Goal: Information Seeking & Learning: Learn about a topic

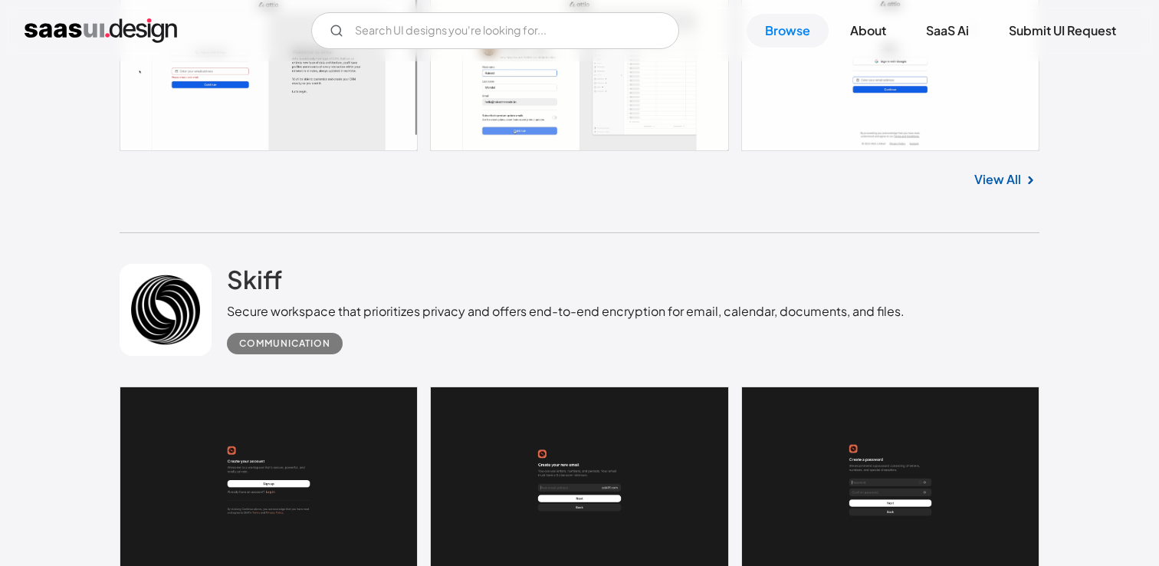
scroll to position [1115, 0]
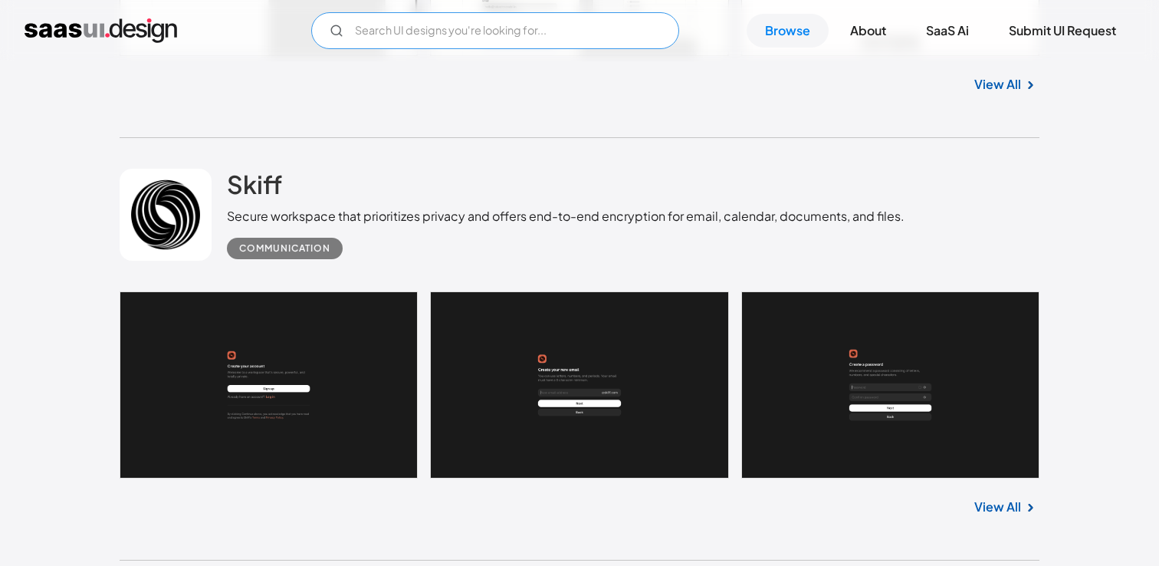
click at [506, 18] on input "Email Form" at bounding box center [495, 30] width 368 height 37
type input "filter"
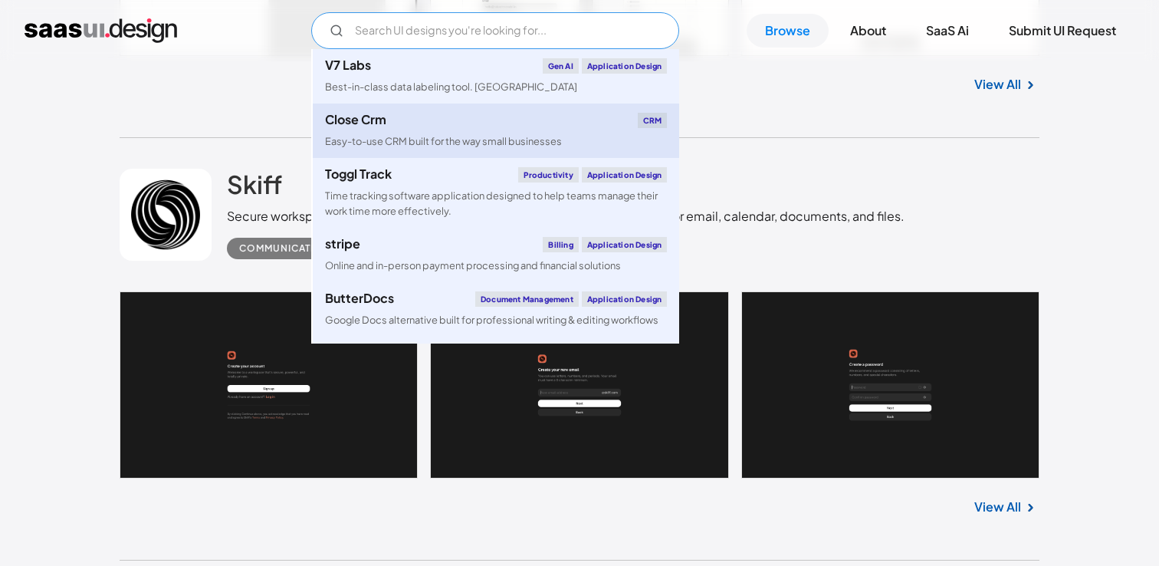
click at [517, 157] on link "Close Crm CRM Easy-to-use CRM built for the way small businesses" at bounding box center [496, 130] width 366 height 54
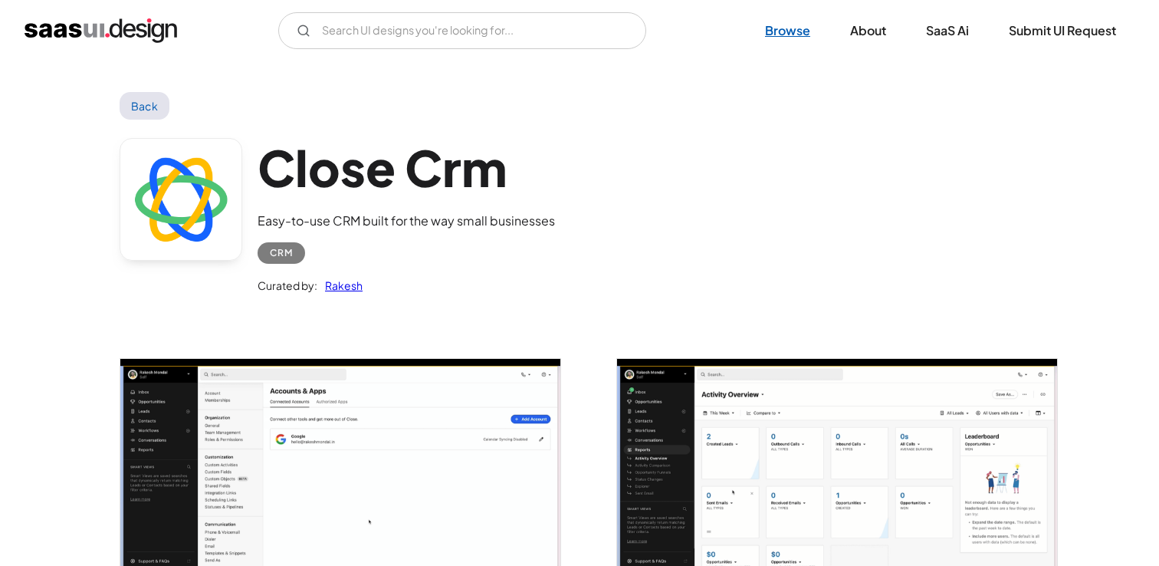
click at [789, 34] on link "Browse" at bounding box center [788, 31] width 82 height 34
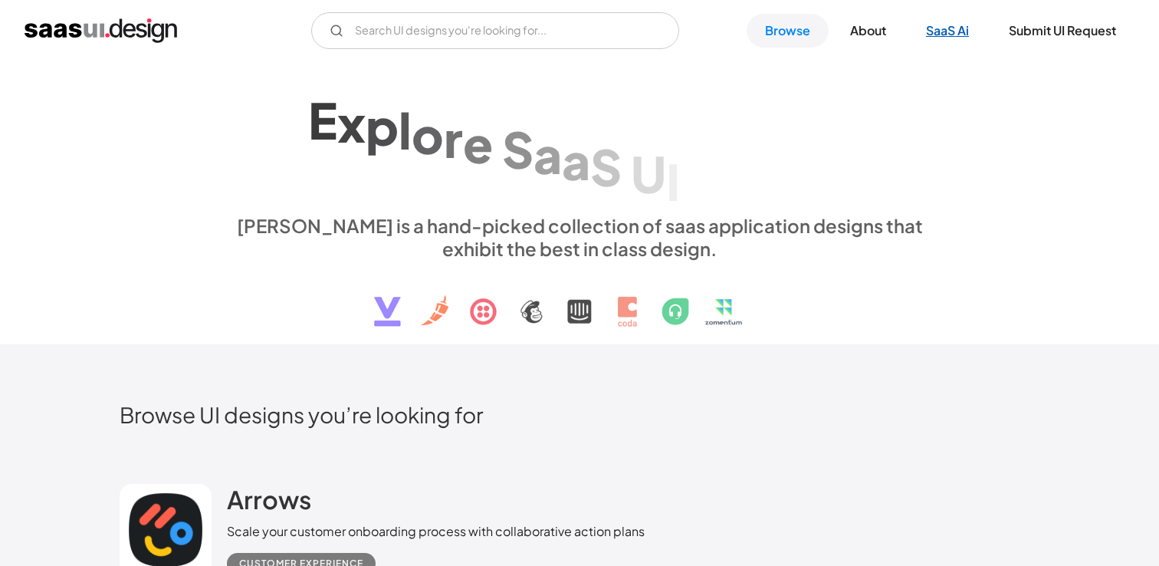
click at [968, 30] on link "SaaS Ai" at bounding box center [948, 31] width 80 height 34
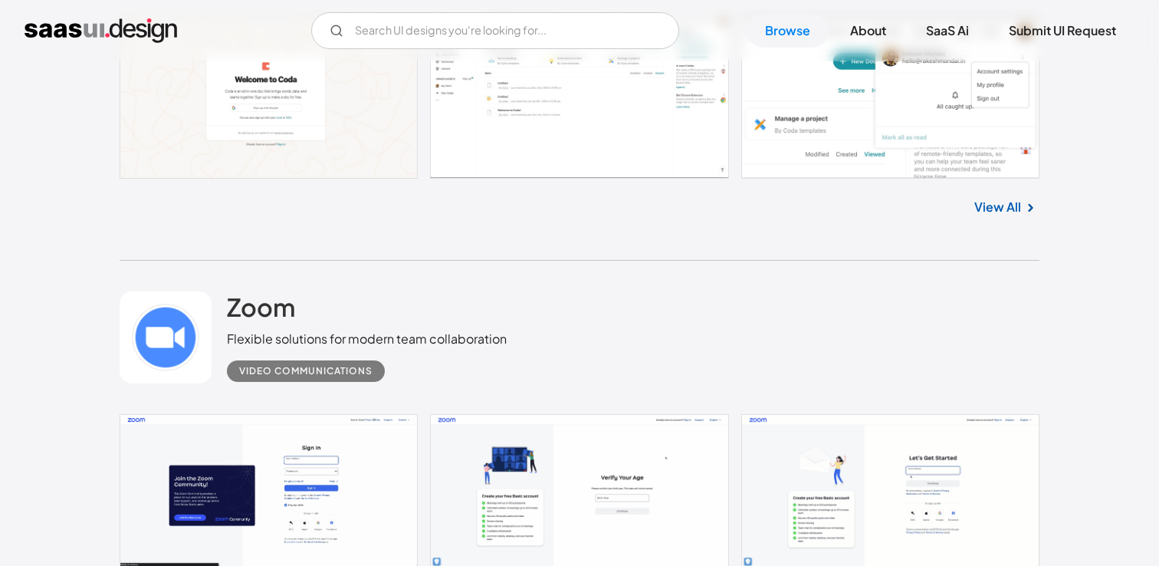
scroll to position [713, 0]
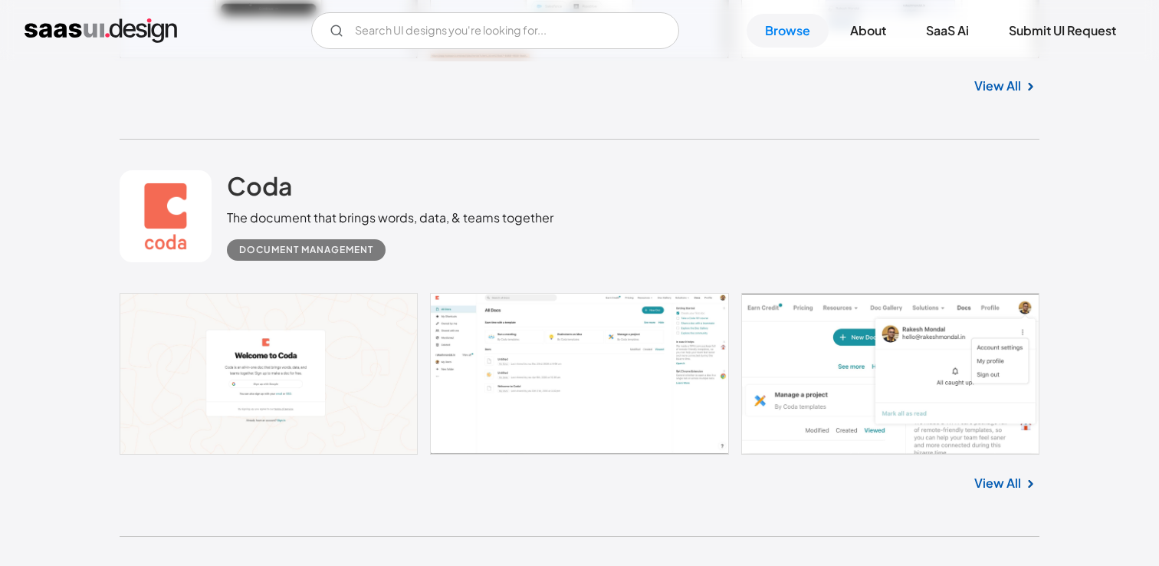
click at [410, 226] on div "The document that brings words, data, & teams together" at bounding box center [390, 218] width 327 height 18
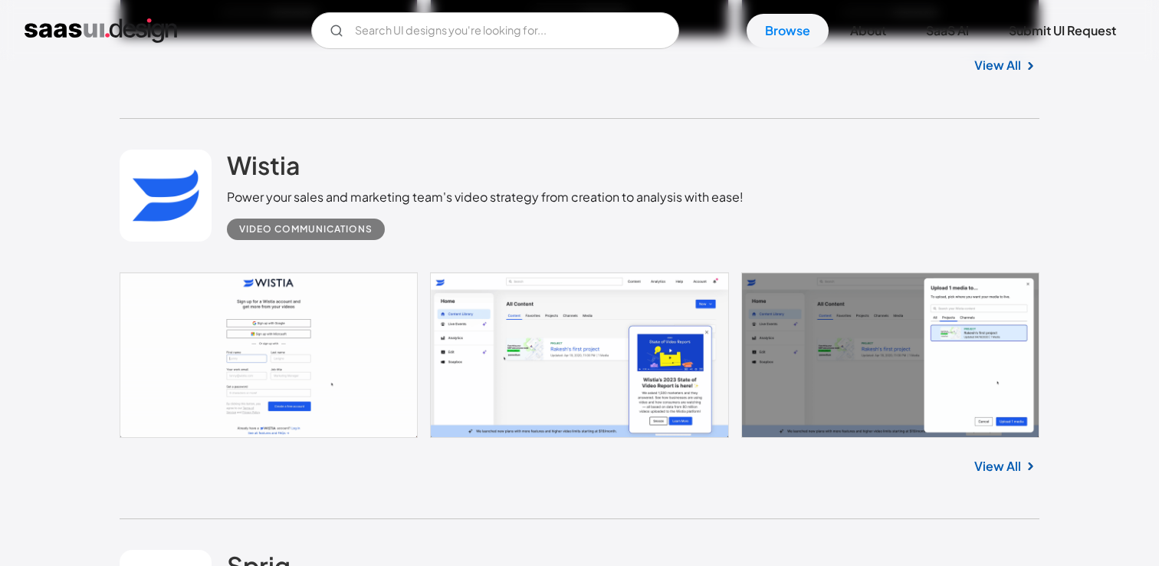
scroll to position [3170, 0]
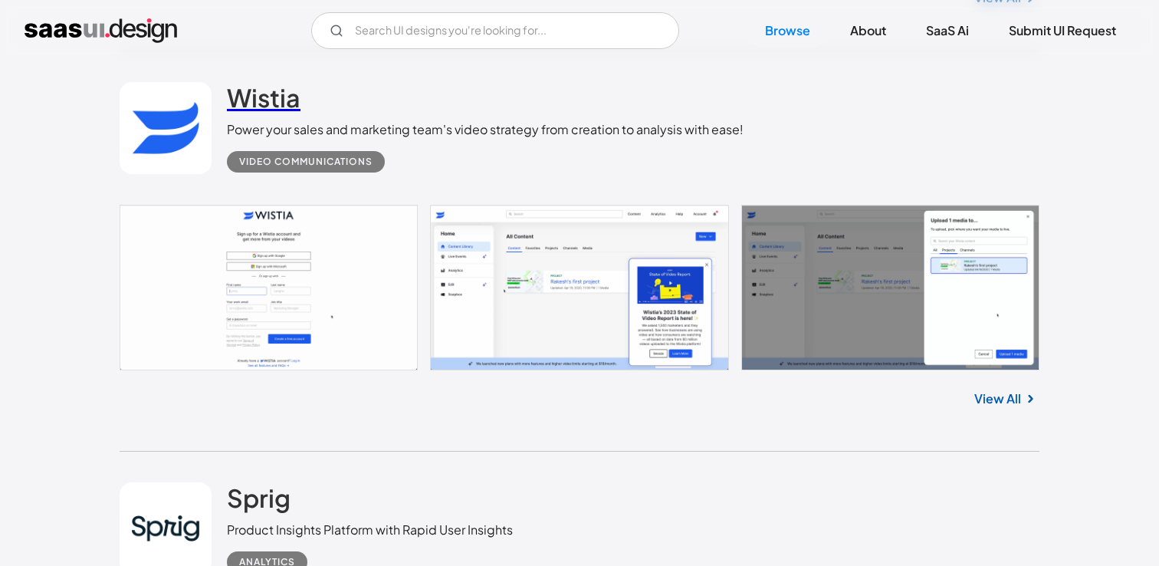
click at [276, 94] on h2 "Wistia" at bounding box center [264, 97] width 74 height 31
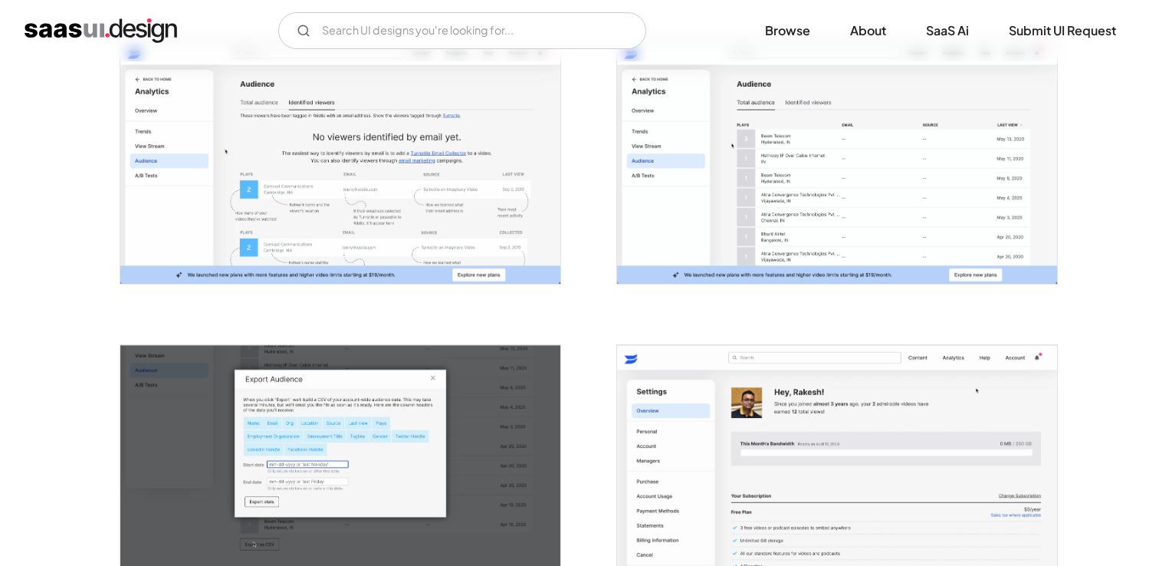
scroll to position [2115, 0]
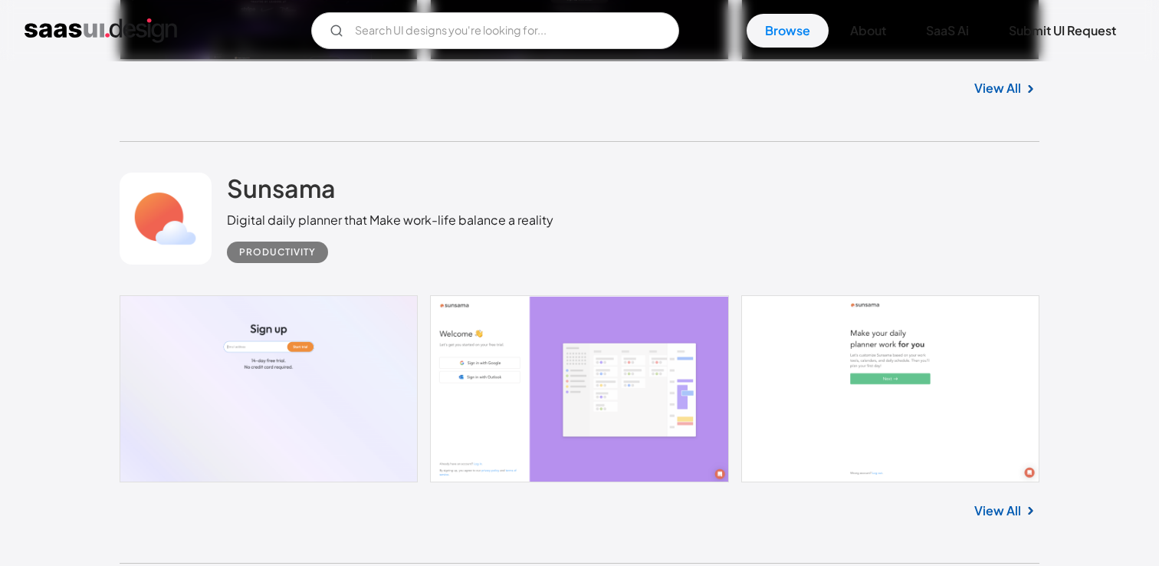
scroll to position [7926, 0]
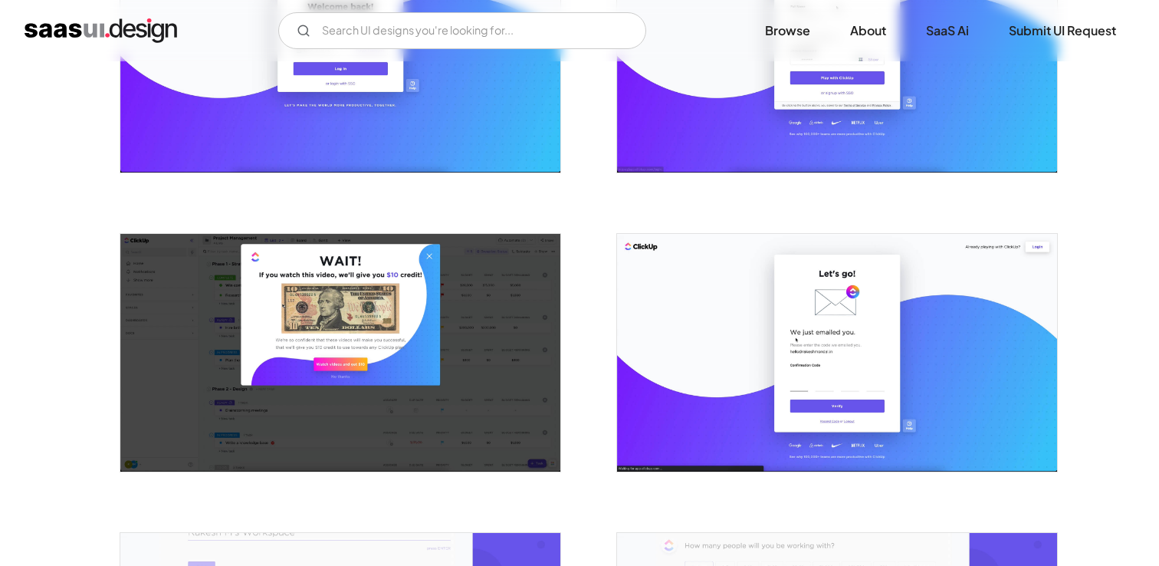
scroll to position [446, 0]
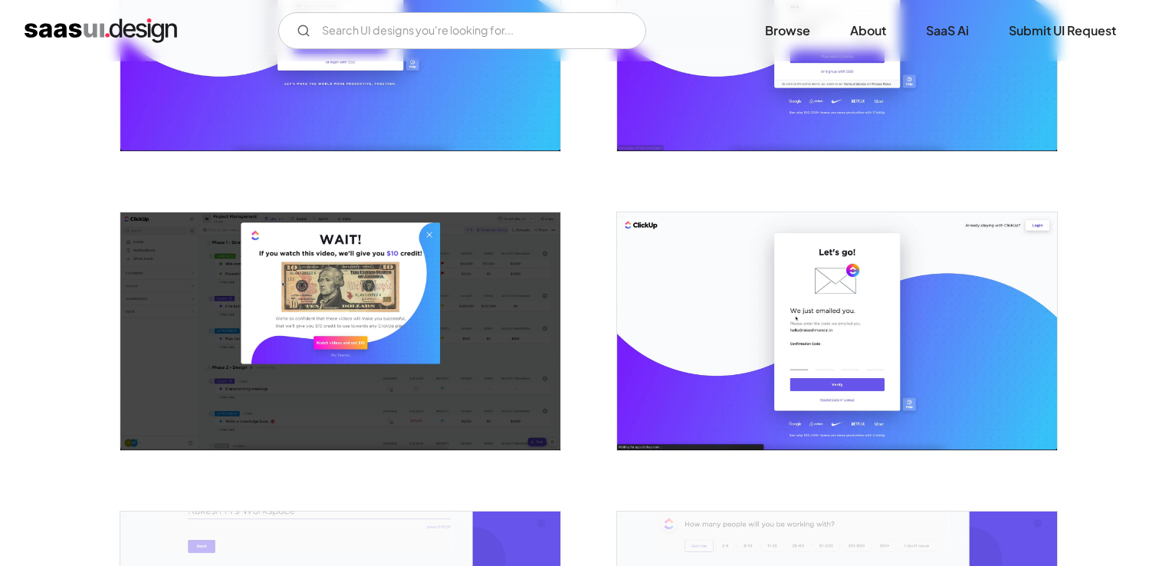
click at [412, 257] on img "open lightbox" at bounding box center [340, 331] width 440 height 238
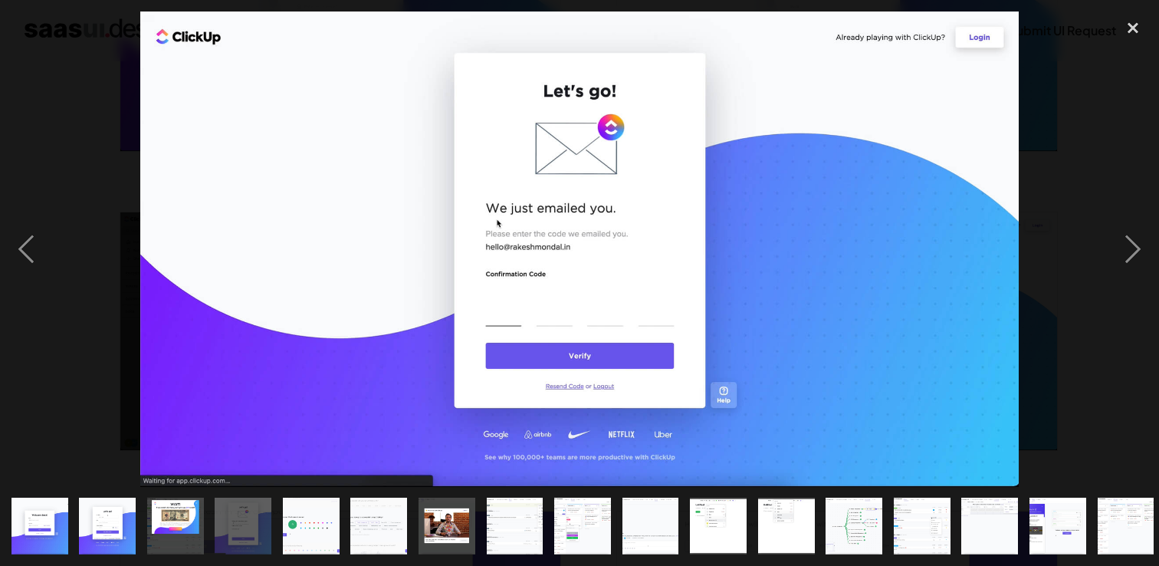
click at [301, 557] on div "show item 5 of 22" at bounding box center [312, 526] width 68 height 79
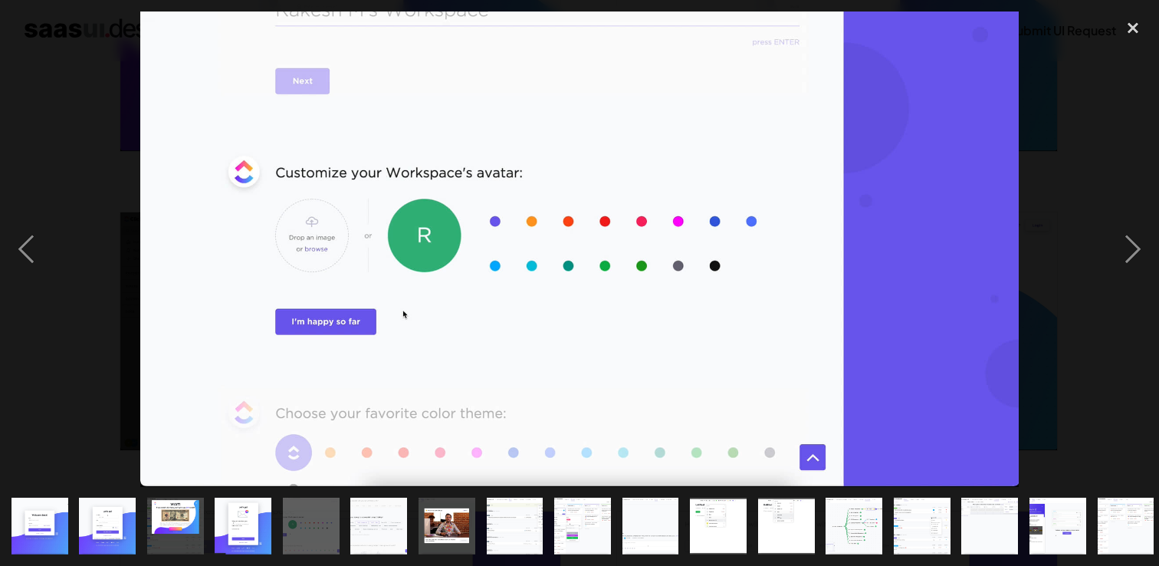
click at [198, 520] on img "show item 3 of 22" at bounding box center [175, 526] width 105 height 57
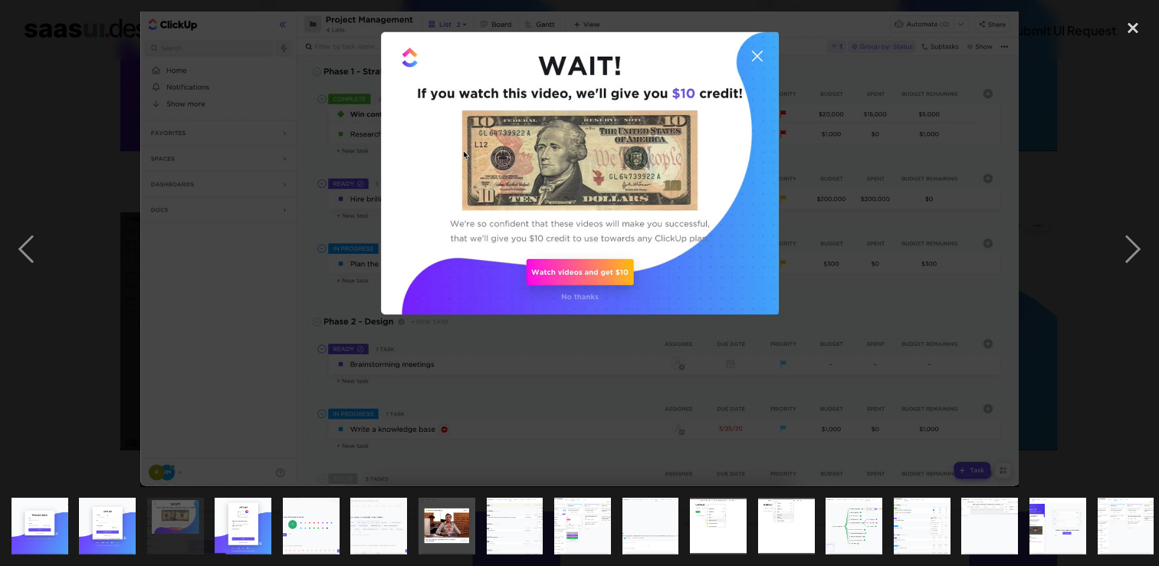
click at [442, 534] on img "show item 7 of 22" at bounding box center [447, 526] width 105 height 57
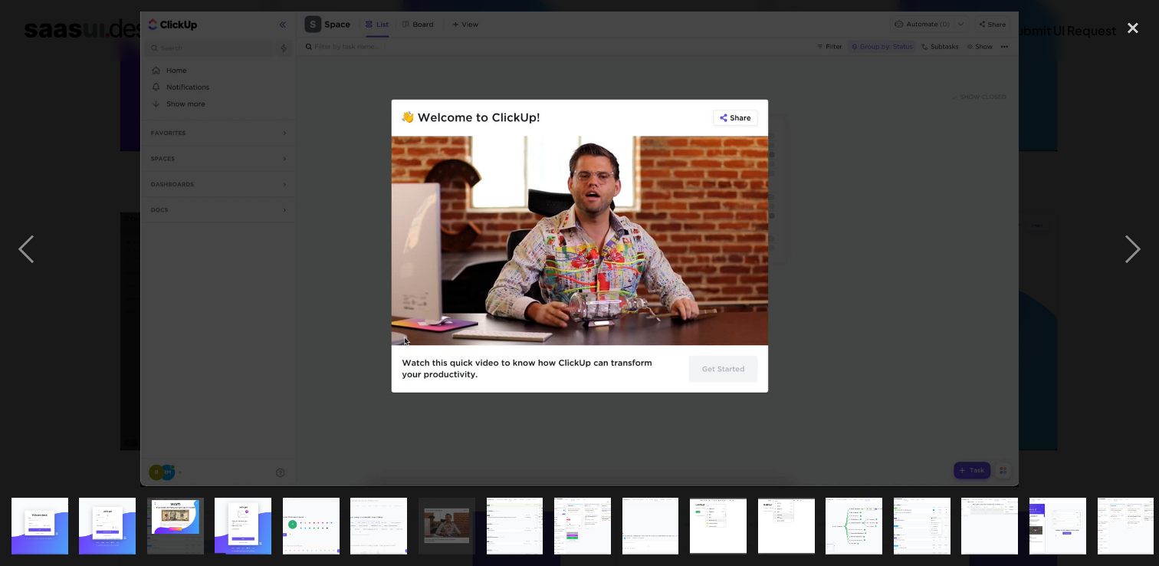
click at [494, 535] on img "show item 8 of 22" at bounding box center [514, 526] width 105 height 57
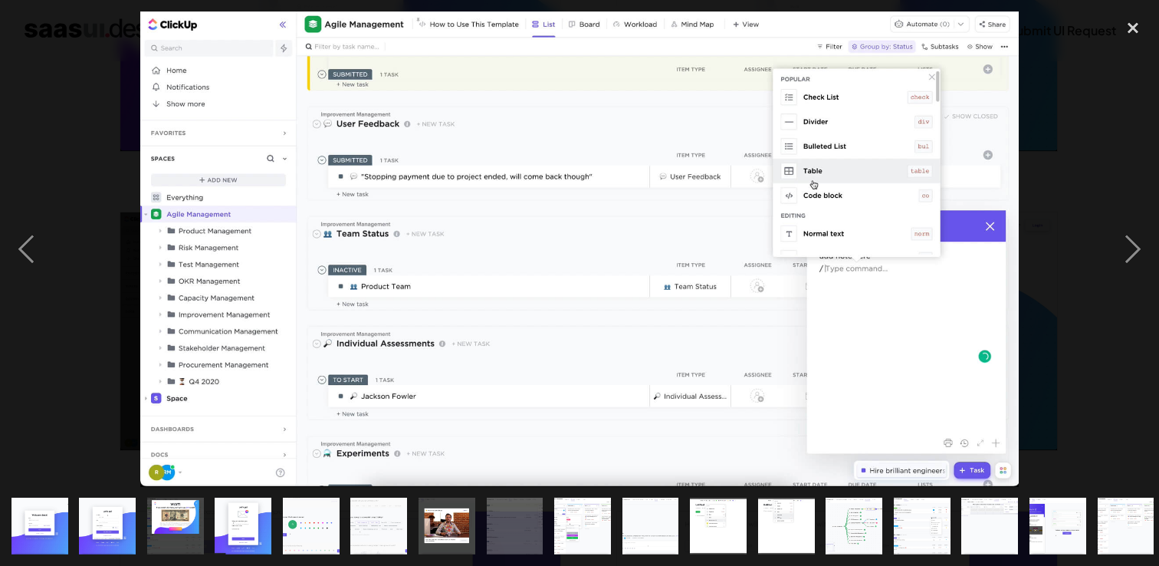
click at [450, 531] on img "show item 7 of 22" at bounding box center [447, 526] width 105 height 57
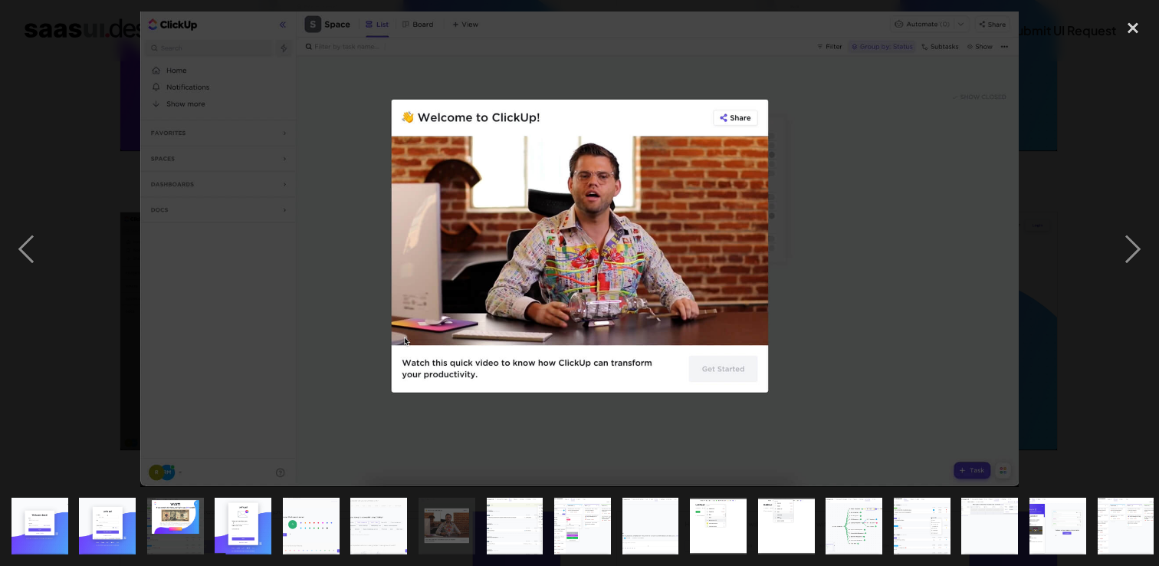
click at [504, 531] on img "show item 8 of 22" at bounding box center [514, 526] width 105 height 57
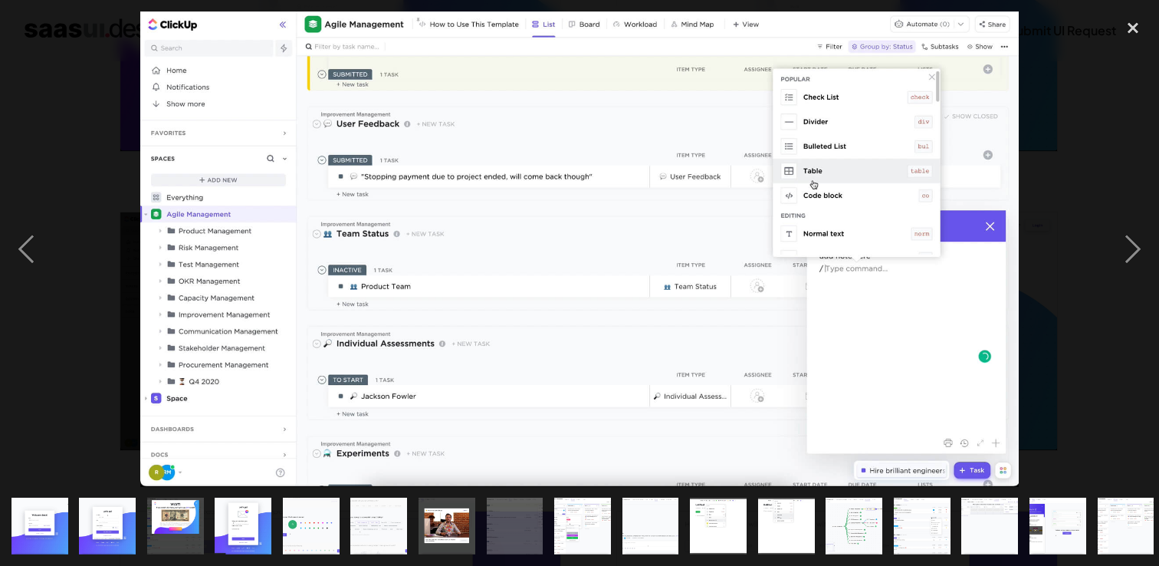
click at [589, 531] on img "show item 9 of 22" at bounding box center [583, 526] width 105 height 57
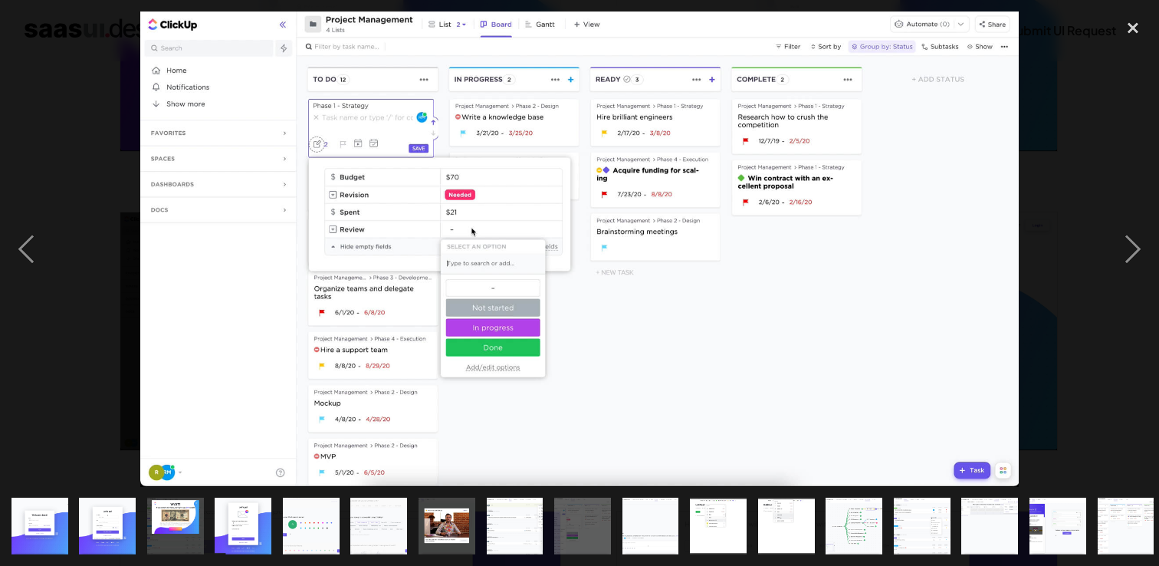
click at [672, 541] on img "show item 10 of 22" at bounding box center [650, 526] width 105 height 57
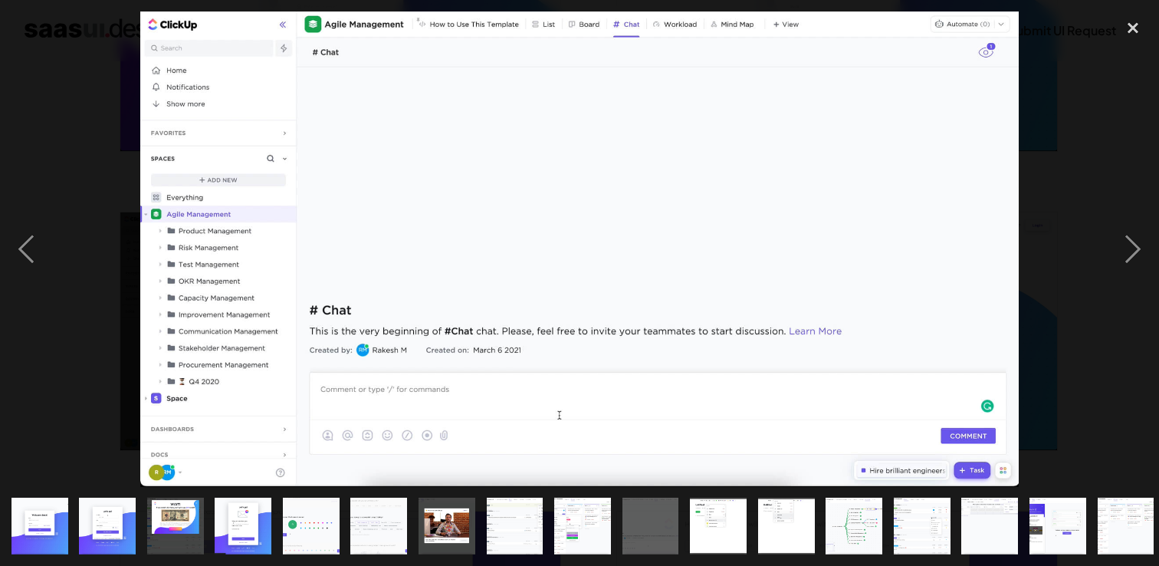
click at [721, 539] on img "show item 11 of 22" at bounding box center [718, 526] width 105 height 57
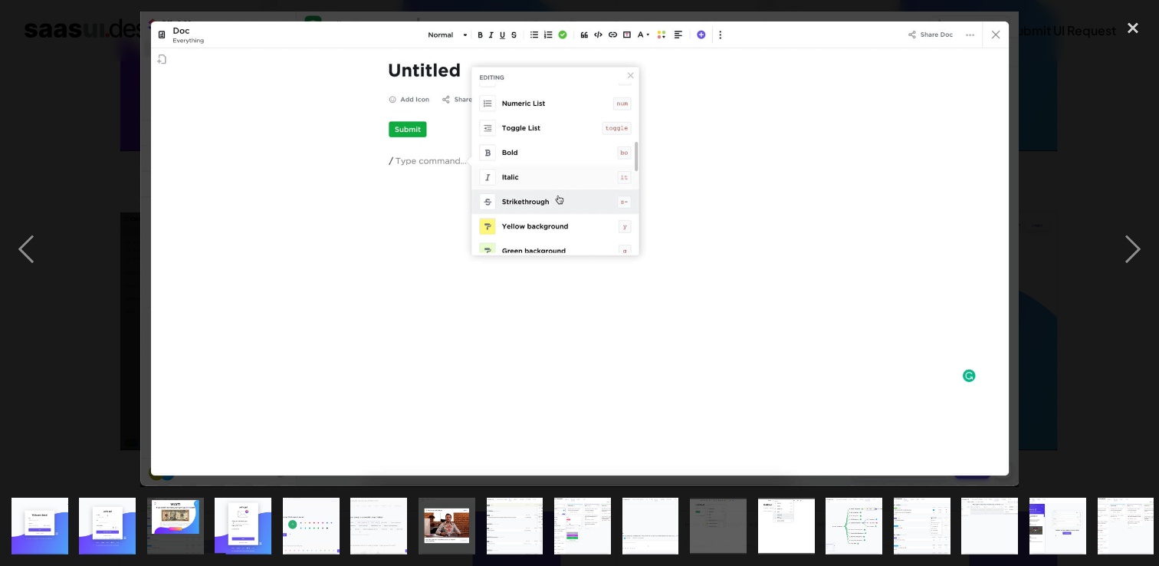
click at [787, 528] on img "show item 12 of 22" at bounding box center [786, 526] width 105 height 57
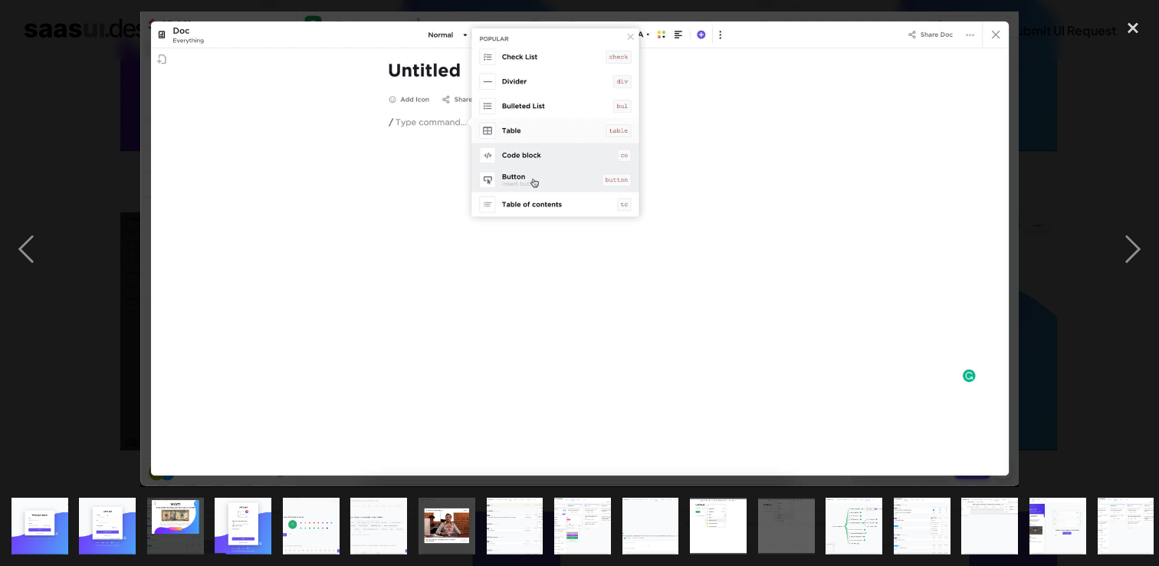
click at [863, 536] on img "show item 13 of 22" at bounding box center [854, 526] width 105 height 57
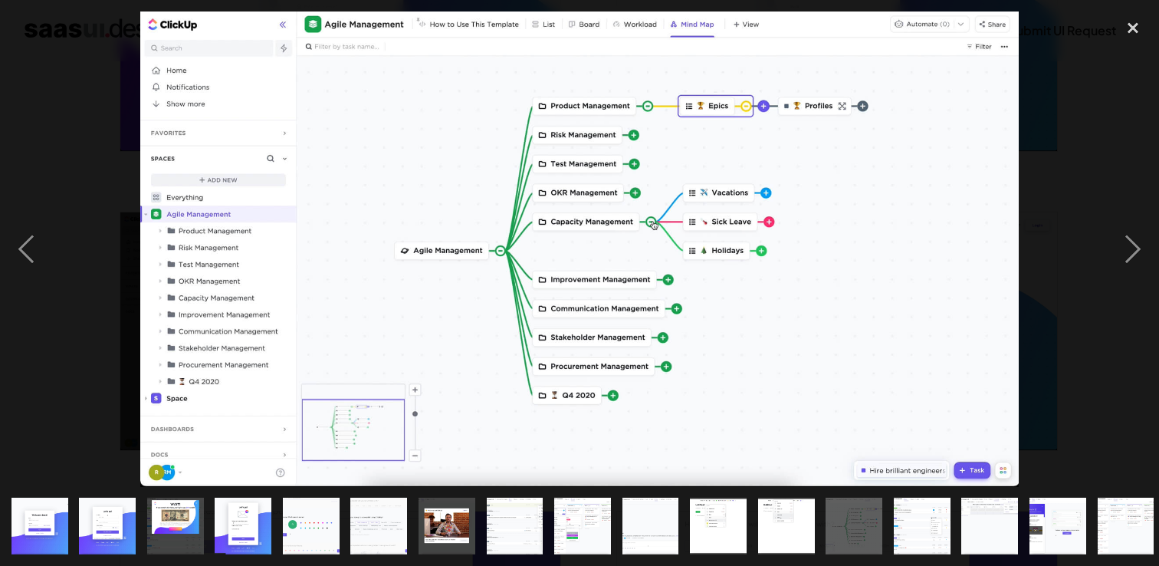
click at [915, 531] on img "show item 14 of 22" at bounding box center [921, 526] width 105 height 57
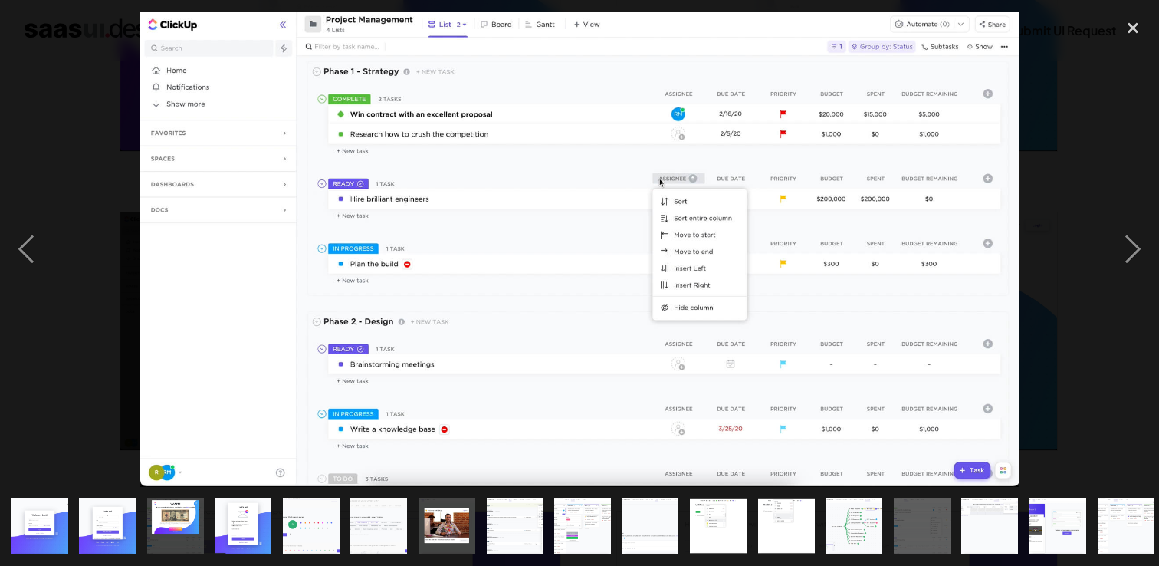
click at [984, 533] on img "show item 15 of 22" at bounding box center [990, 526] width 105 height 57
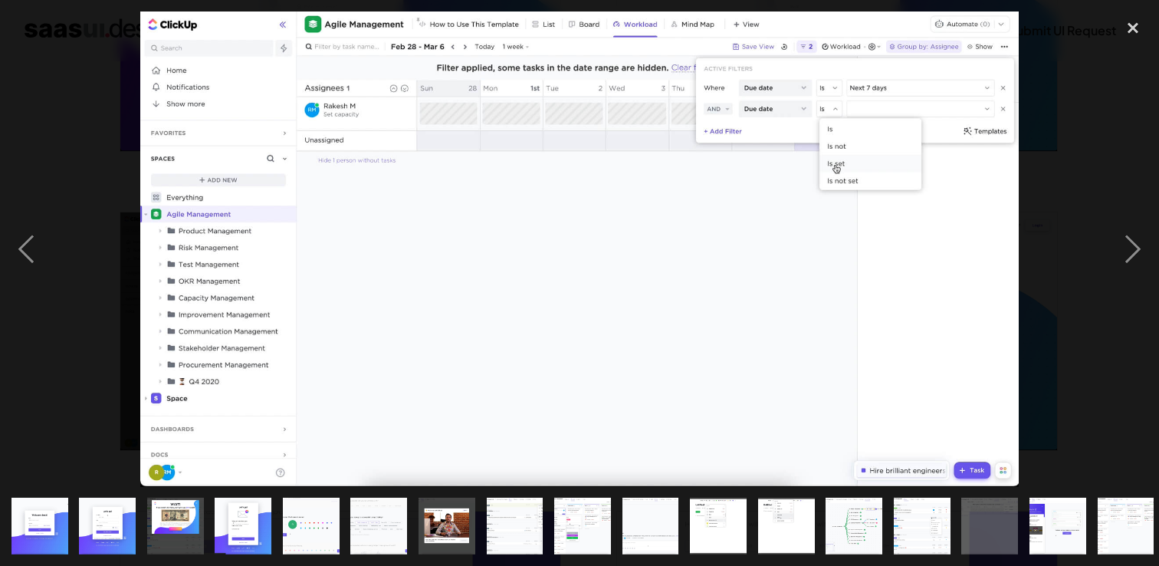
click at [1044, 534] on img "show item 16 of 22" at bounding box center [1058, 526] width 105 height 57
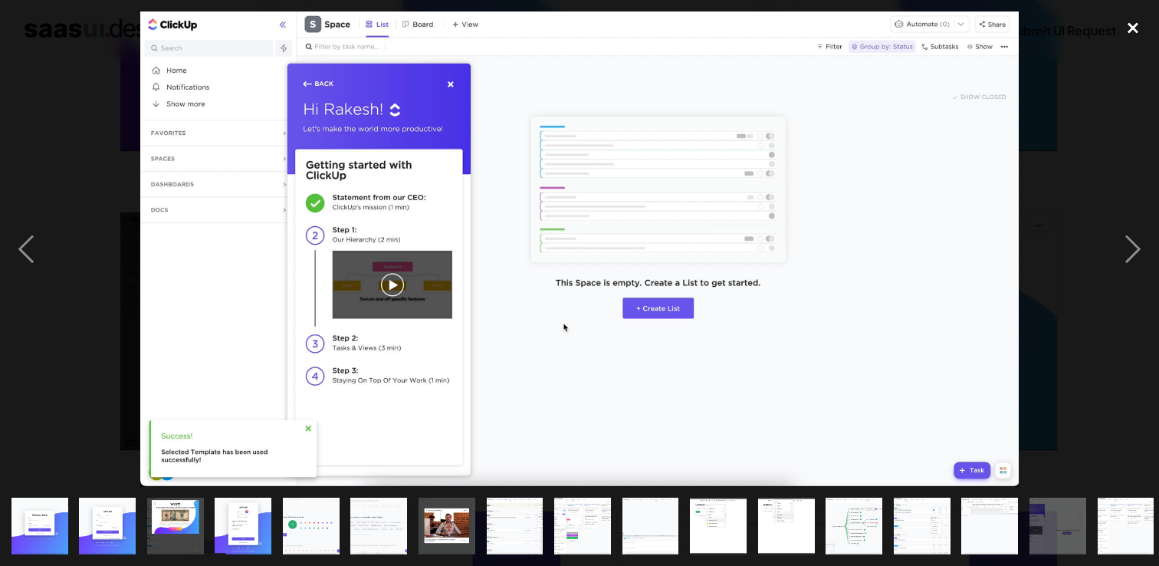
click at [1137, 25] on div "close lightbox" at bounding box center [1133, 28] width 52 height 34
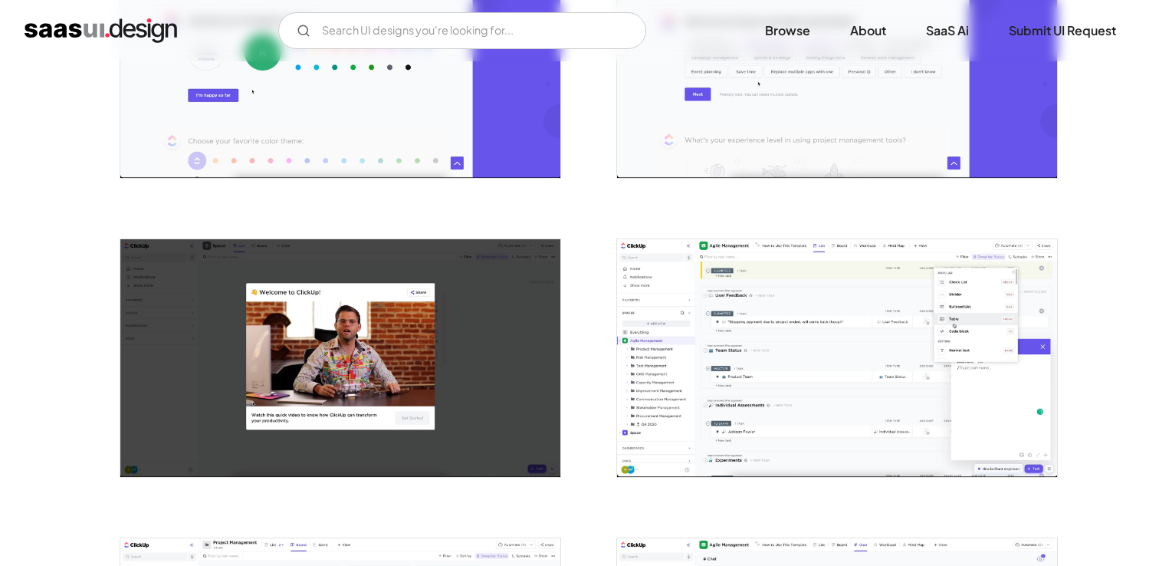
scroll to position [1313, 0]
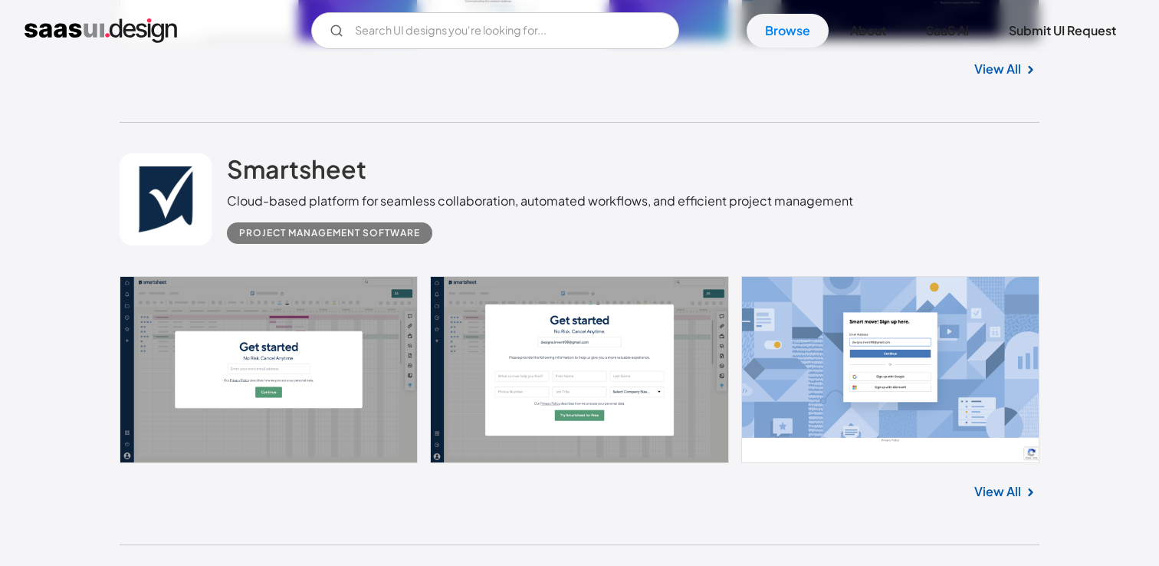
scroll to position [8928, 0]
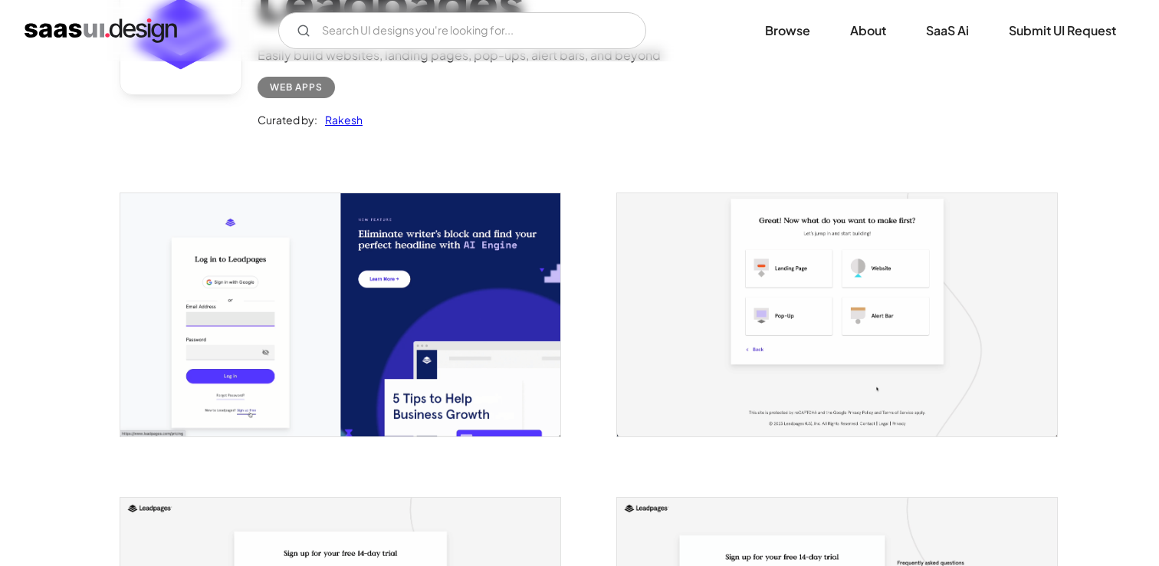
scroll to position [146, 0]
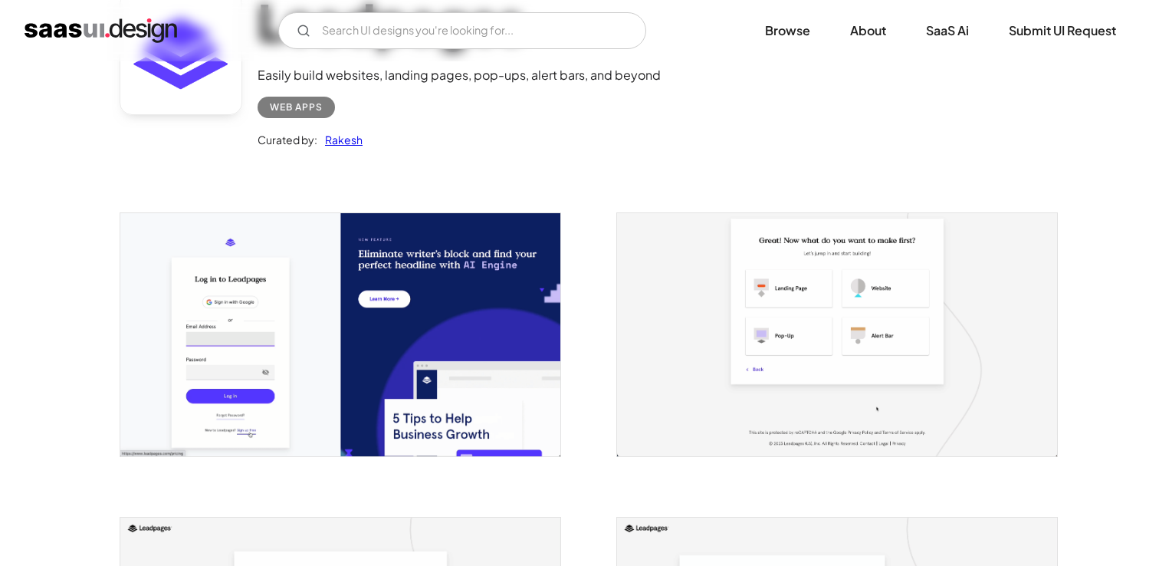
click at [758, 331] on img "open lightbox" at bounding box center [837, 334] width 440 height 243
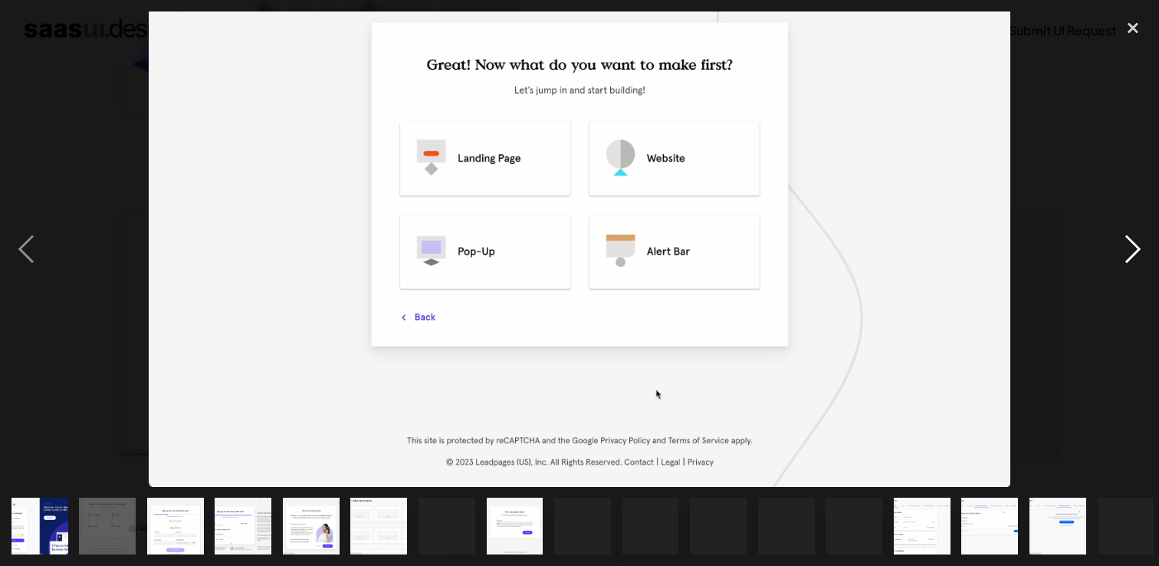
click at [1138, 255] on div "next image" at bounding box center [1133, 248] width 52 height 475
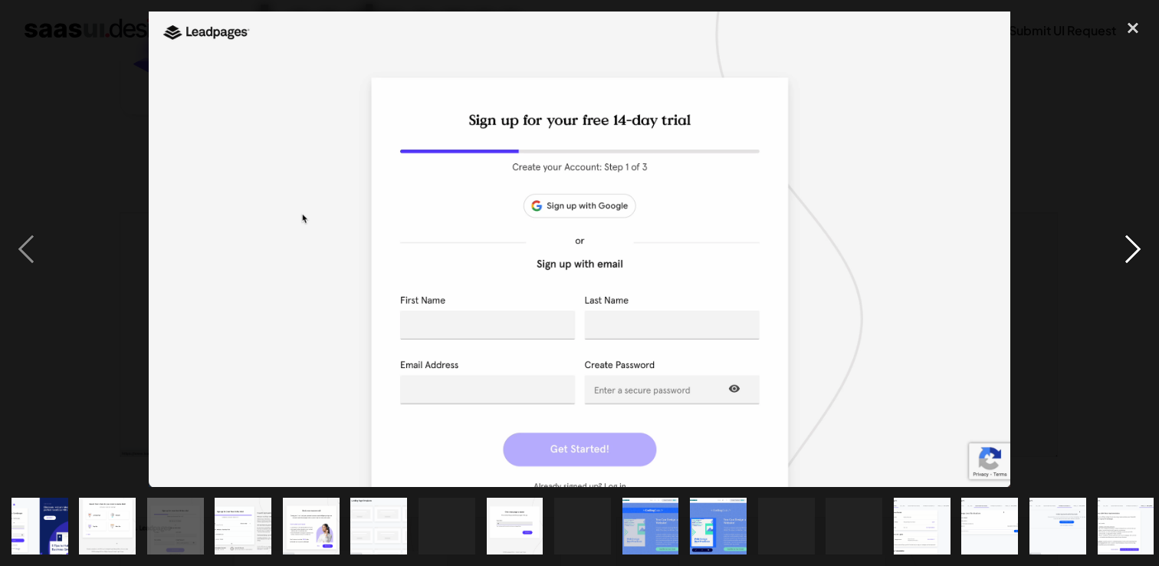
click at [1138, 255] on div "next image" at bounding box center [1133, 248] width 52 height 475
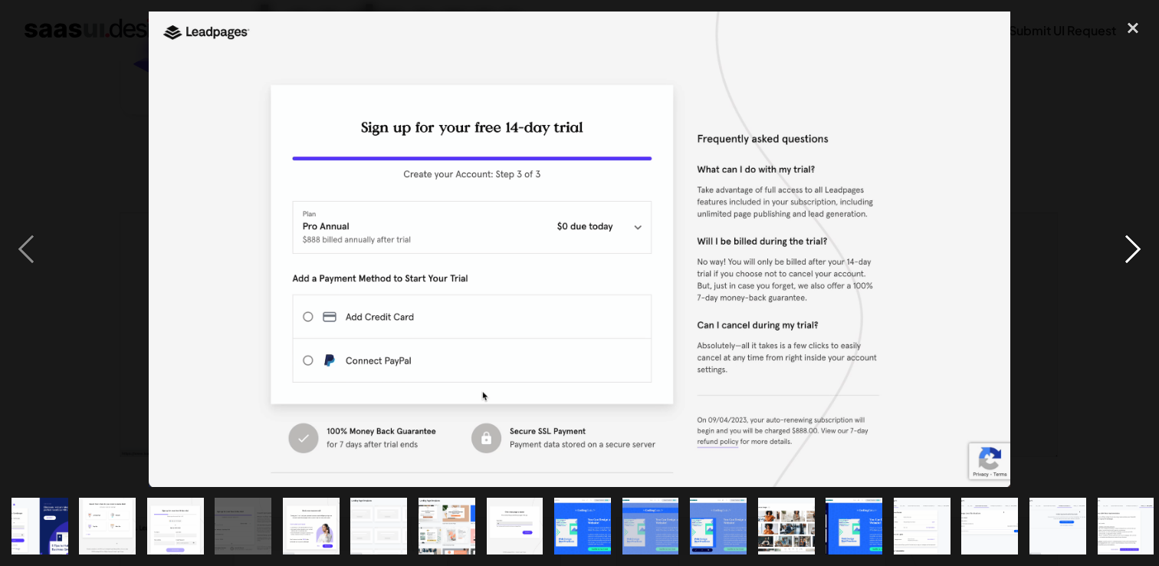
click at [1138, 255] on div "next image" at bounding box center [1133, 248] width 52 height 475
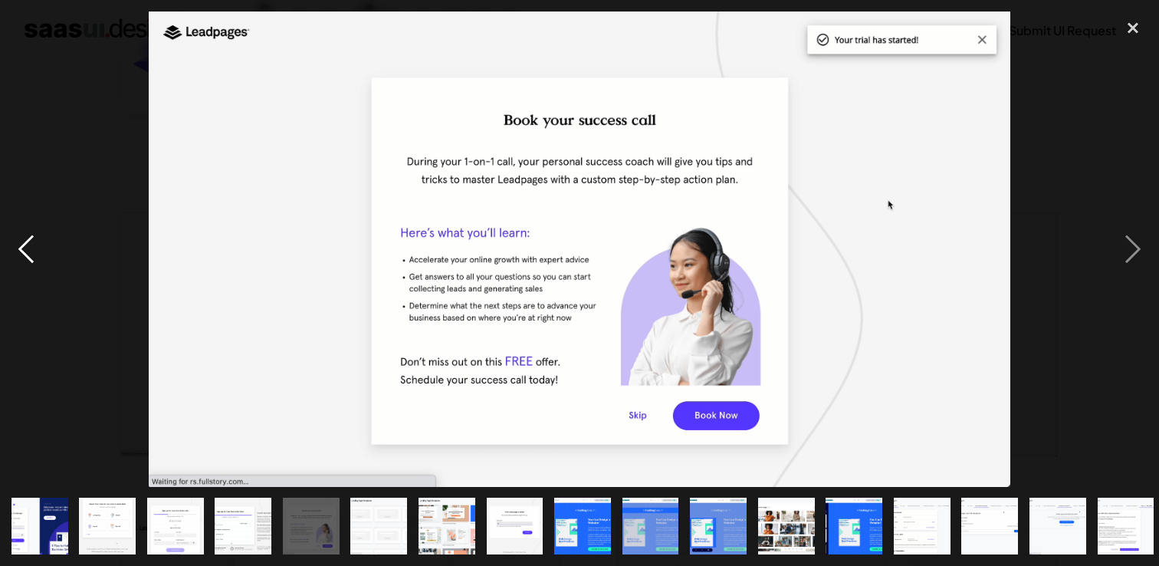
click at [24, 244] on div "previous image" at bounding box center [26, 248] width 52 height 475
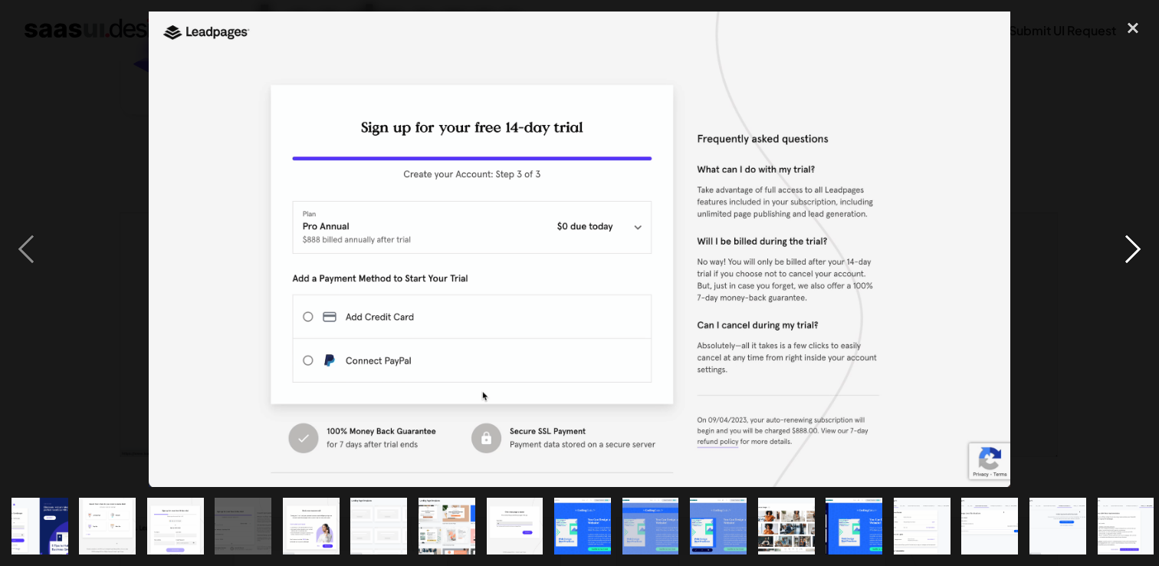
click at [1132, 247] on div "next image" at bounding box center [1133, 248] width 52 height 475
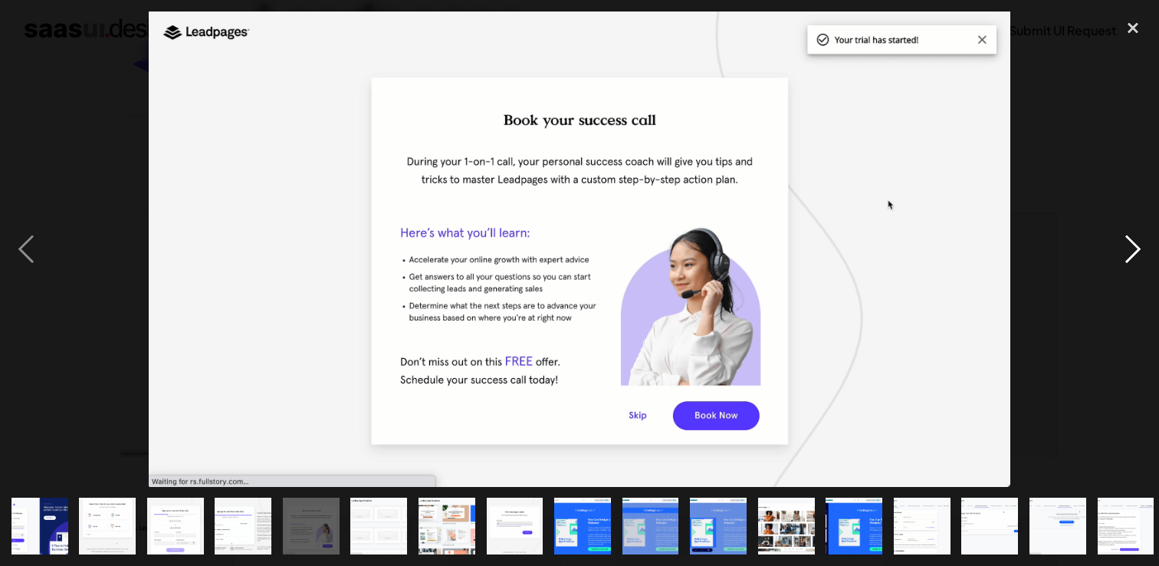
click at [1132, 247] on div "next image" at bounding box center [1133, 248] width 52 height 475
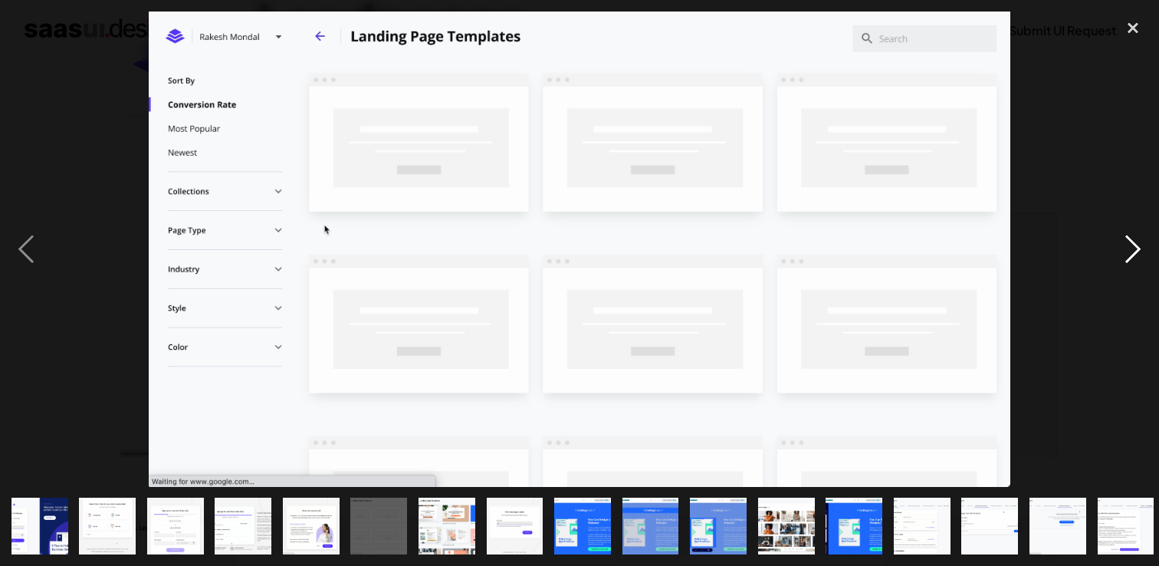
click at [1132, 247] on div "next image" at bounding box center [1133, 248] width 52 height 475
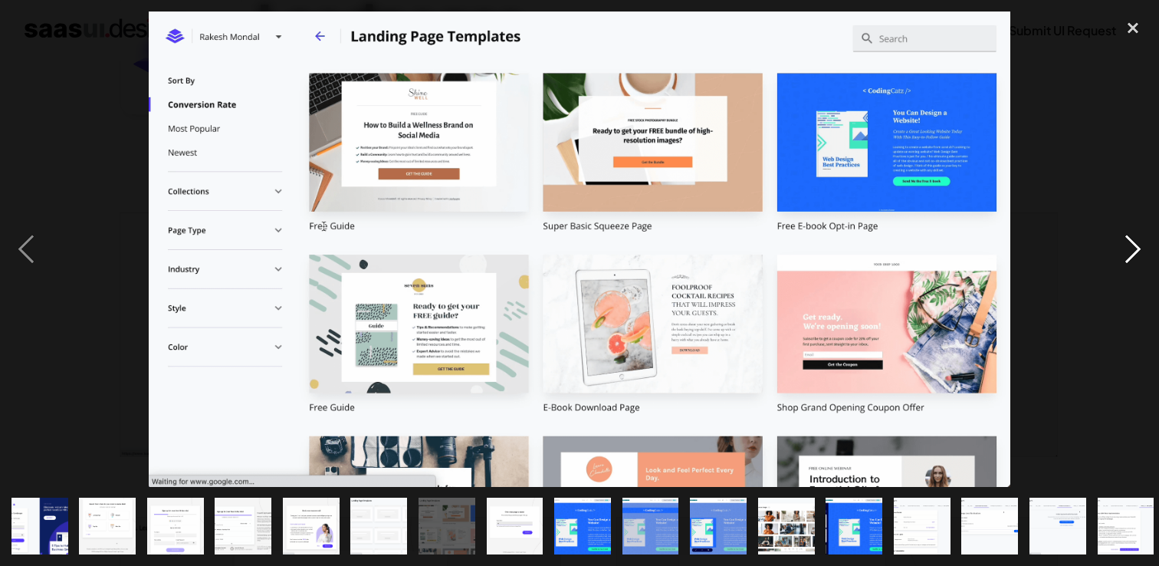
click at [1132, 247] on div "next image" at bounding box center [1133, 248] width 52 height 475
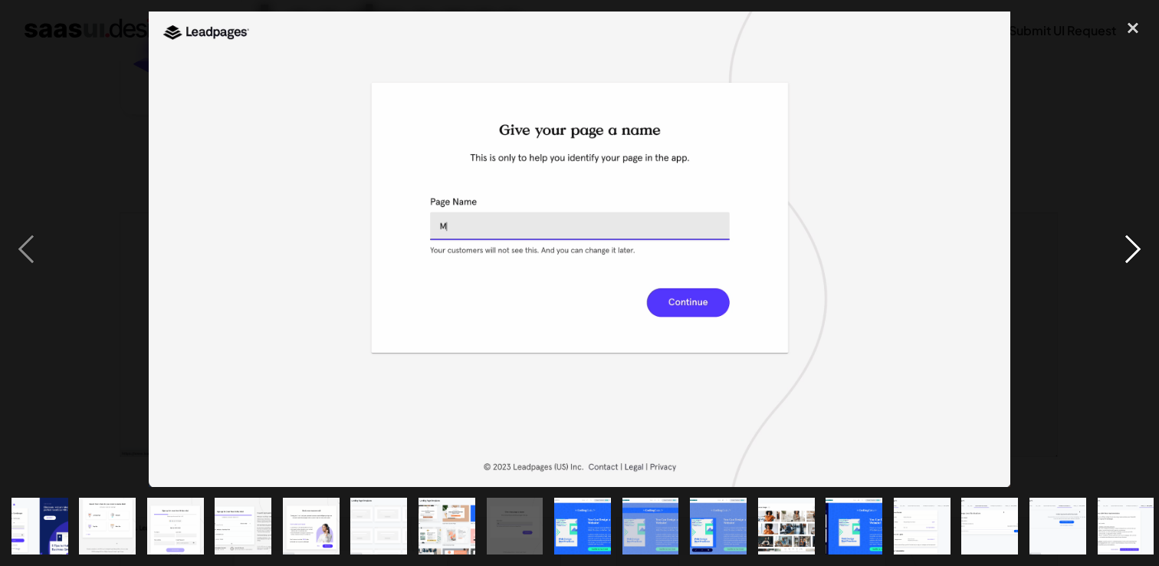
click at [1132, 247] on div "next image" at bounding box center [1133, 248] width 52 height 475
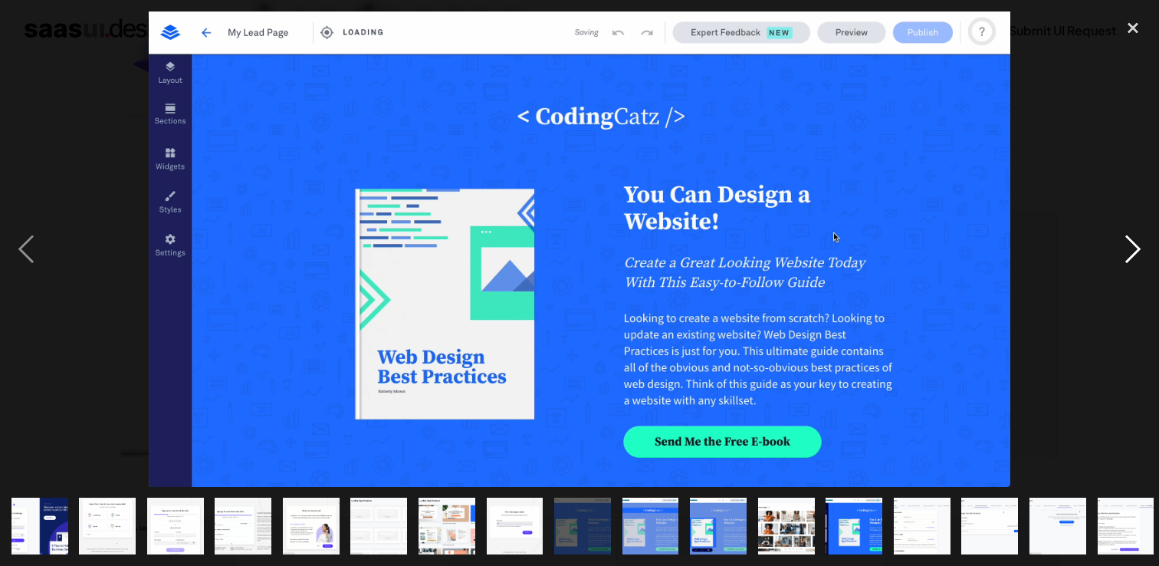
click at [1132, 247] on div "next image" at bounding box center [1133, 248] width 52 height 475
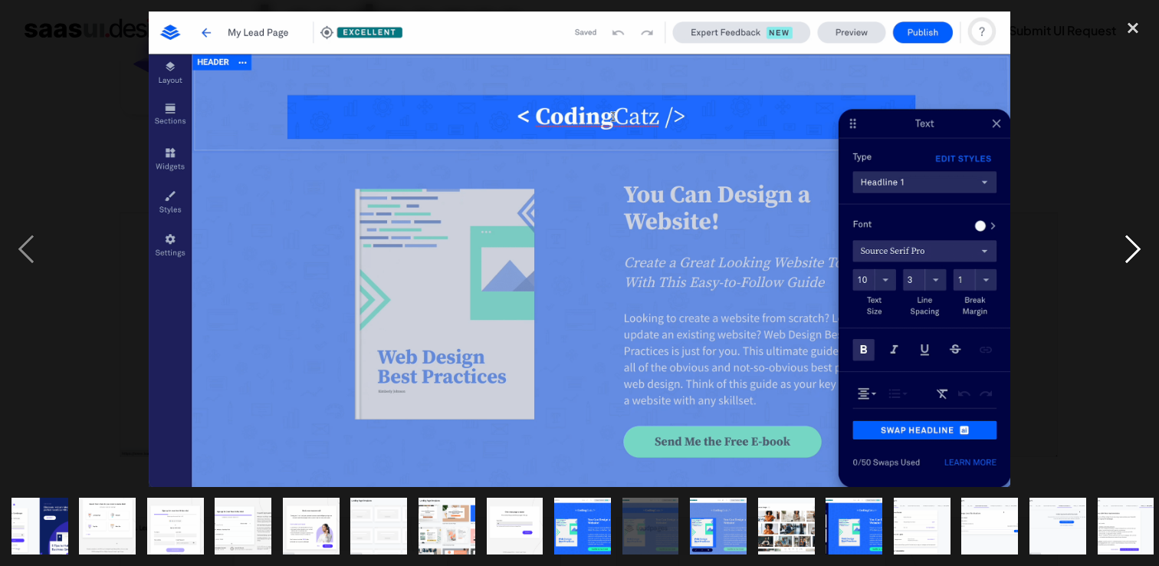
click at [1132, 247] on div "next image" at bounding box center [1133, 248] width 52 height 475
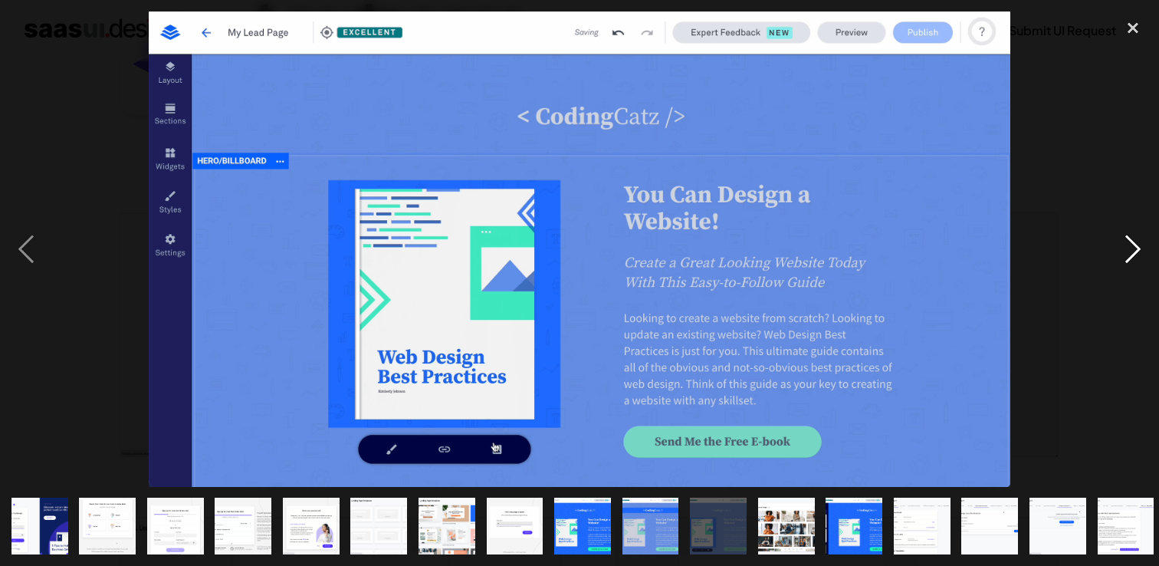
click at [1132, 247] on div "next image" at bounding box center [1133, 248] width 52 height 475
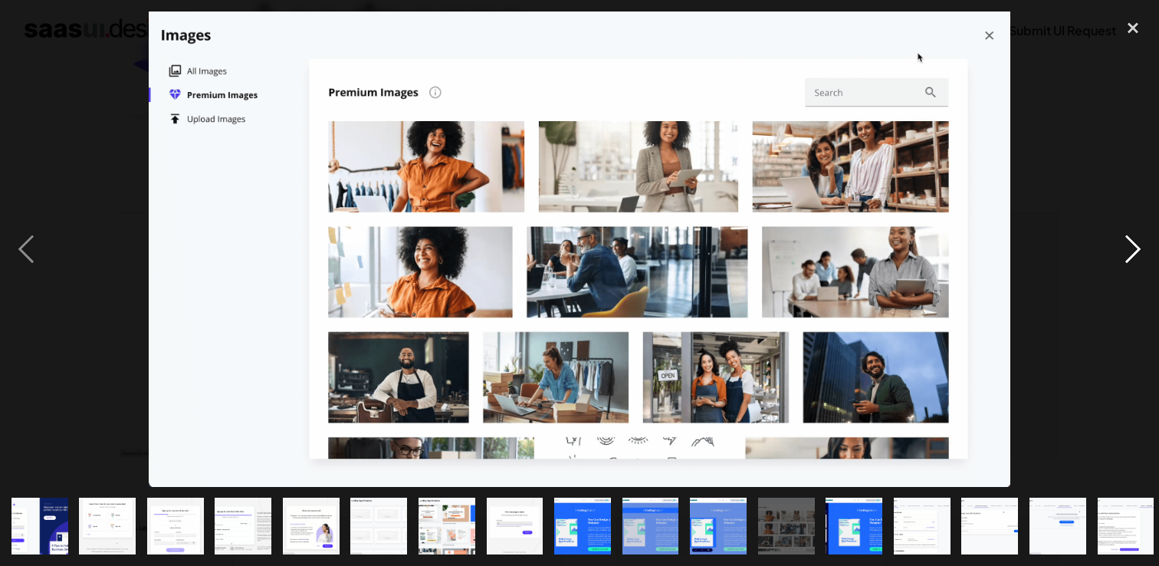
click at [1132, 247] on div "next image" at bounding box center [1133, 248] width 52 height 475
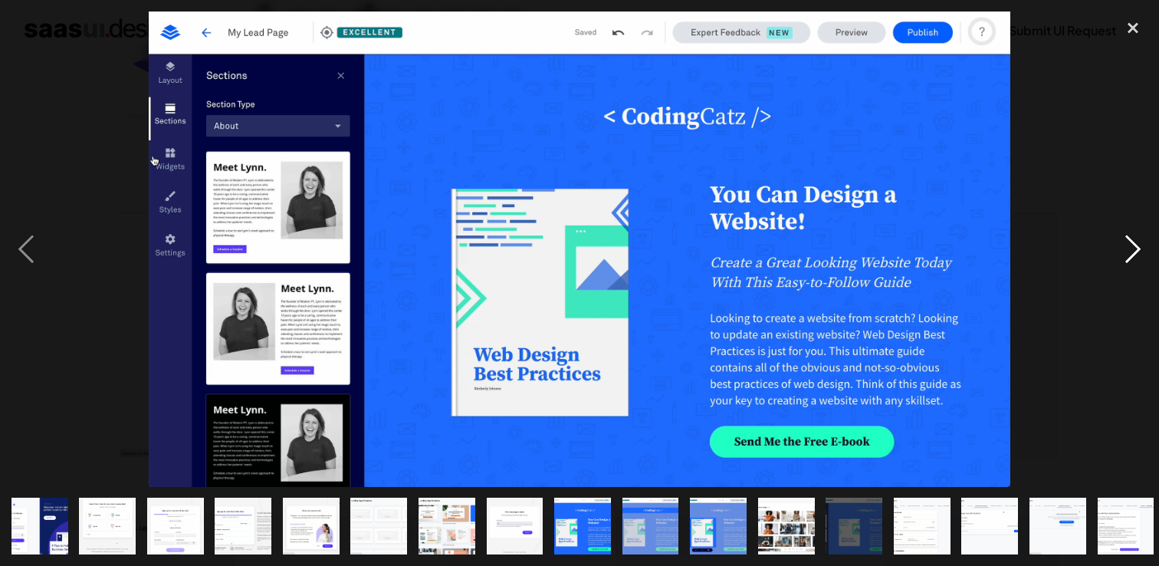
click at [1132, 247] on div "next image" at bounding box center [1133, 248] width 52 height 475
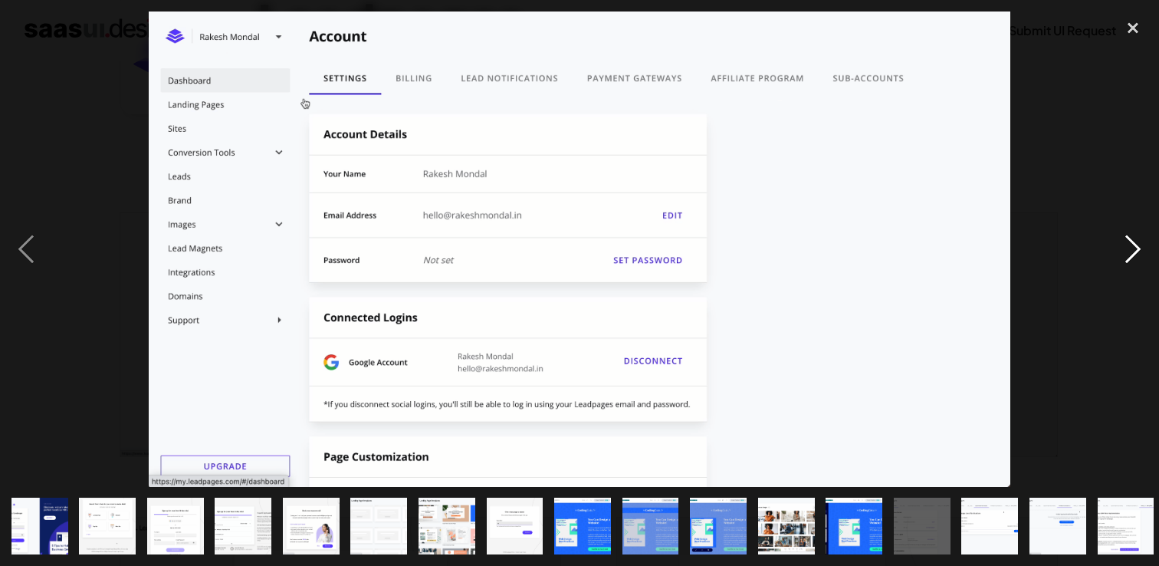
click at [1132, 247] on div "next image" at bounding box center [1133, 248] width 52 height 475
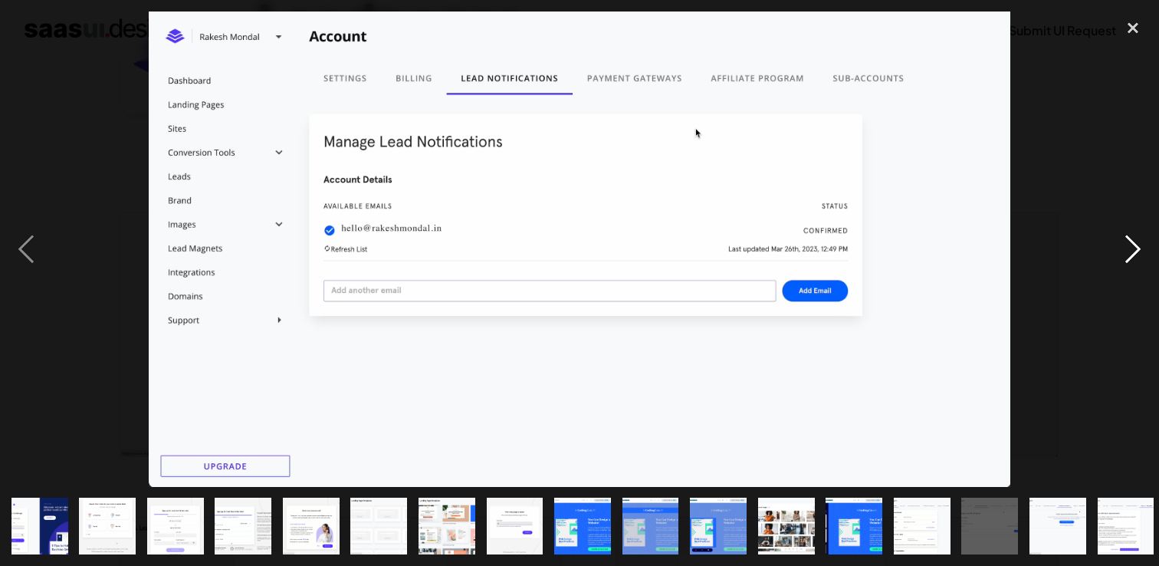
click at [1132, 247] on div "next image" at bounding box center [1133, 248] width 52 height 475
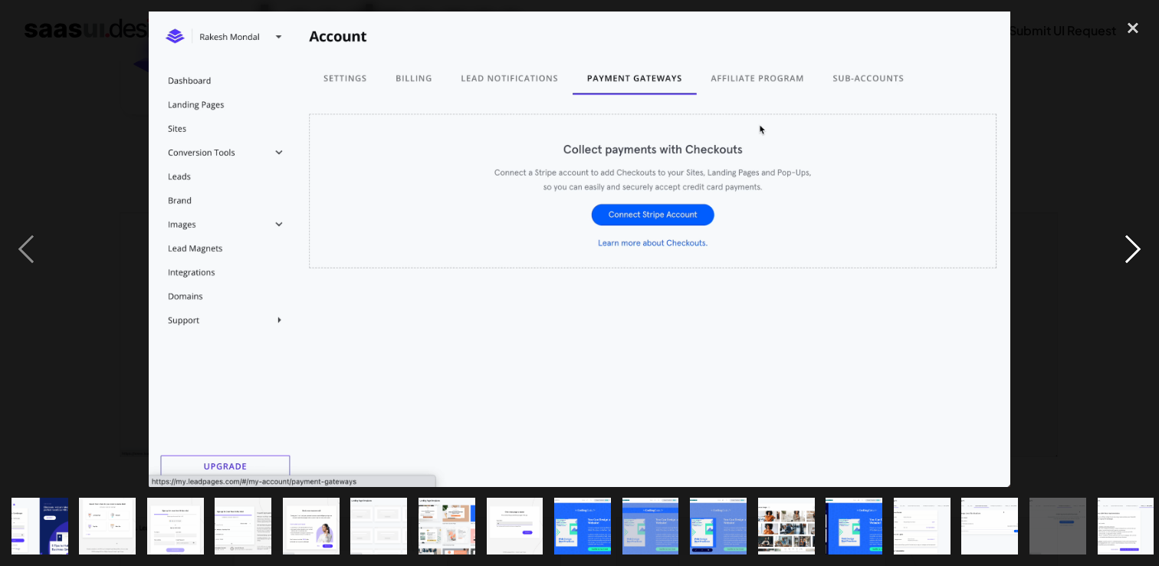
click at [1132, 247] on div "next image" at bounding box center [1133, 248] width 52 height 475
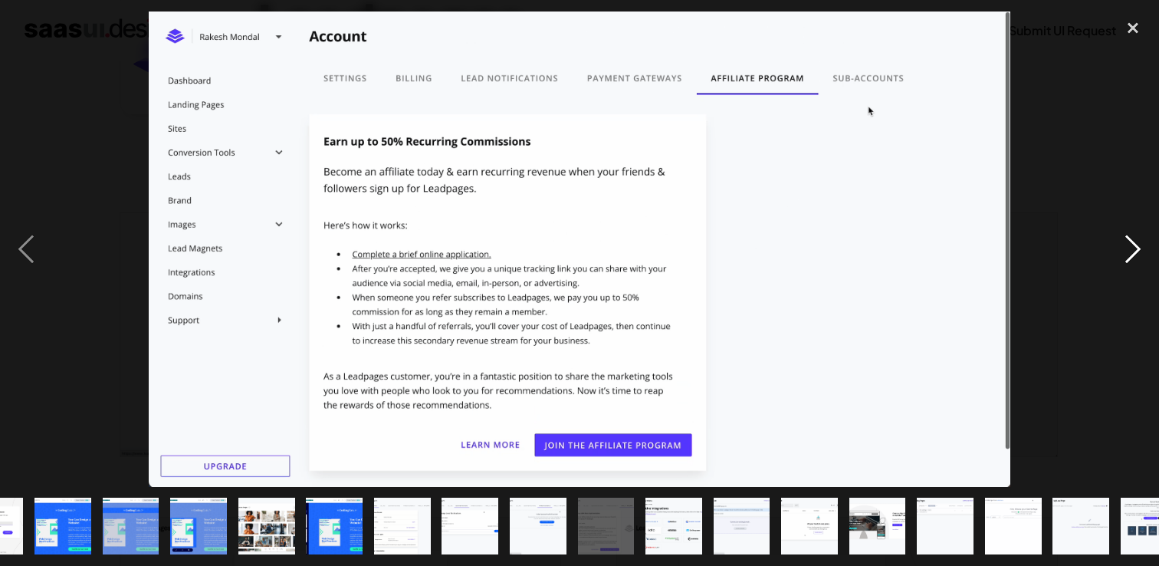
scroll to position [0, 549]
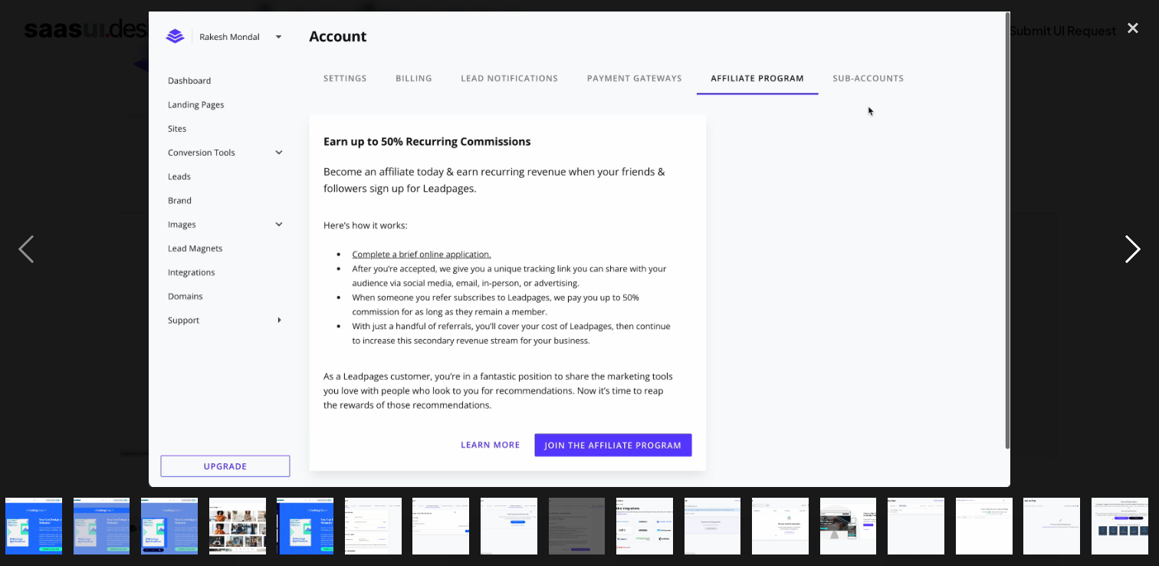
click at [1132, 245] on div "next image" at bounding box center [1133, 248] width 52 height 475
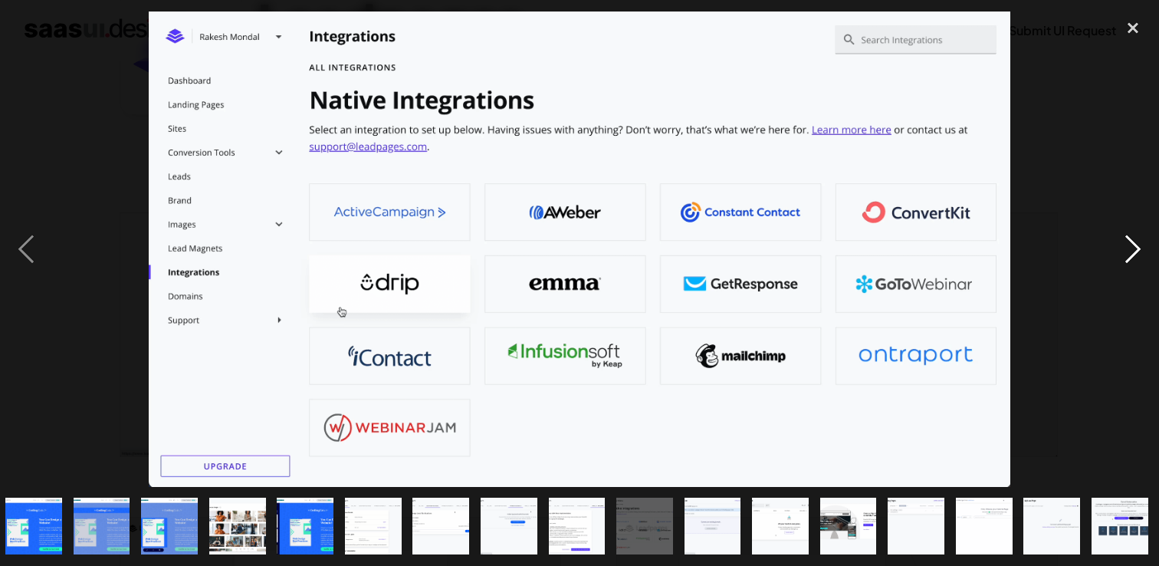
click at [1132, 245] on div "next image" at bounding box center [1133, 248] width 52 height 475
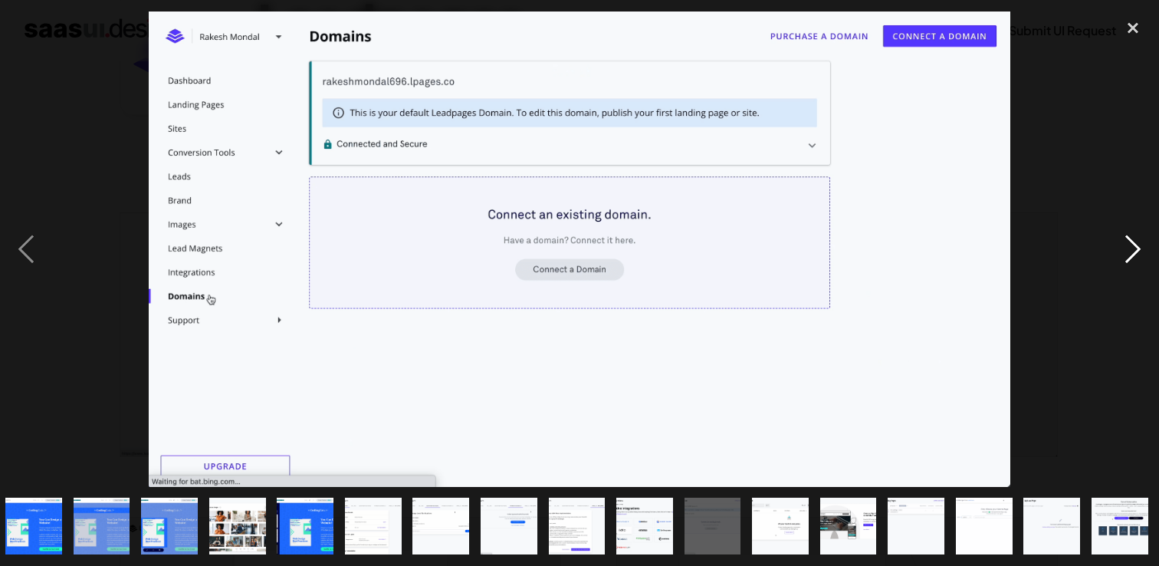
click at [1132, 245] on div "next image" at bounding box center [1133, 248] width 52 height 475
